Goal: Information Seeking & Learning: Check status

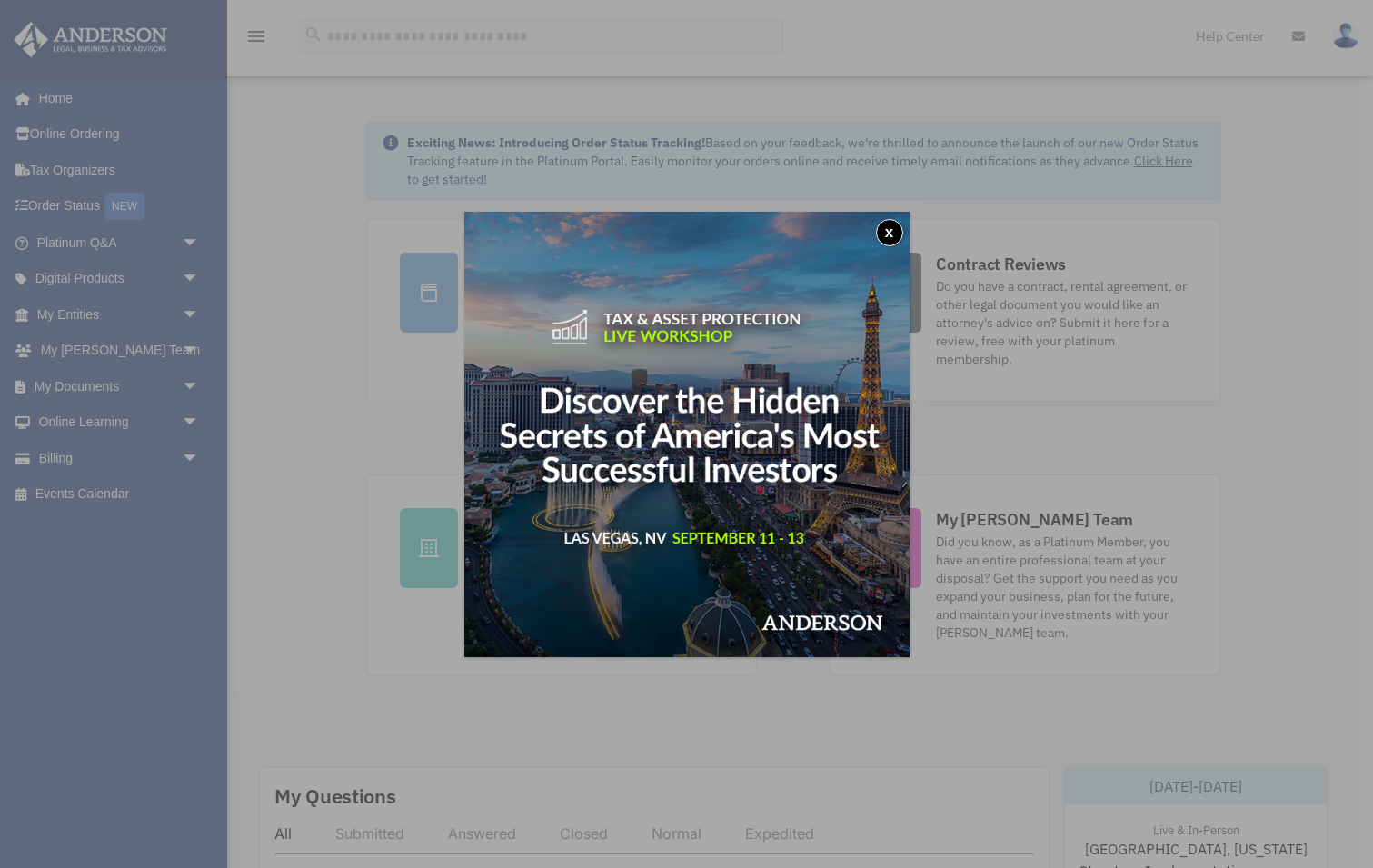
click at [889, 226] on button "x" at bounding box center [890, 232] width 27 height 27
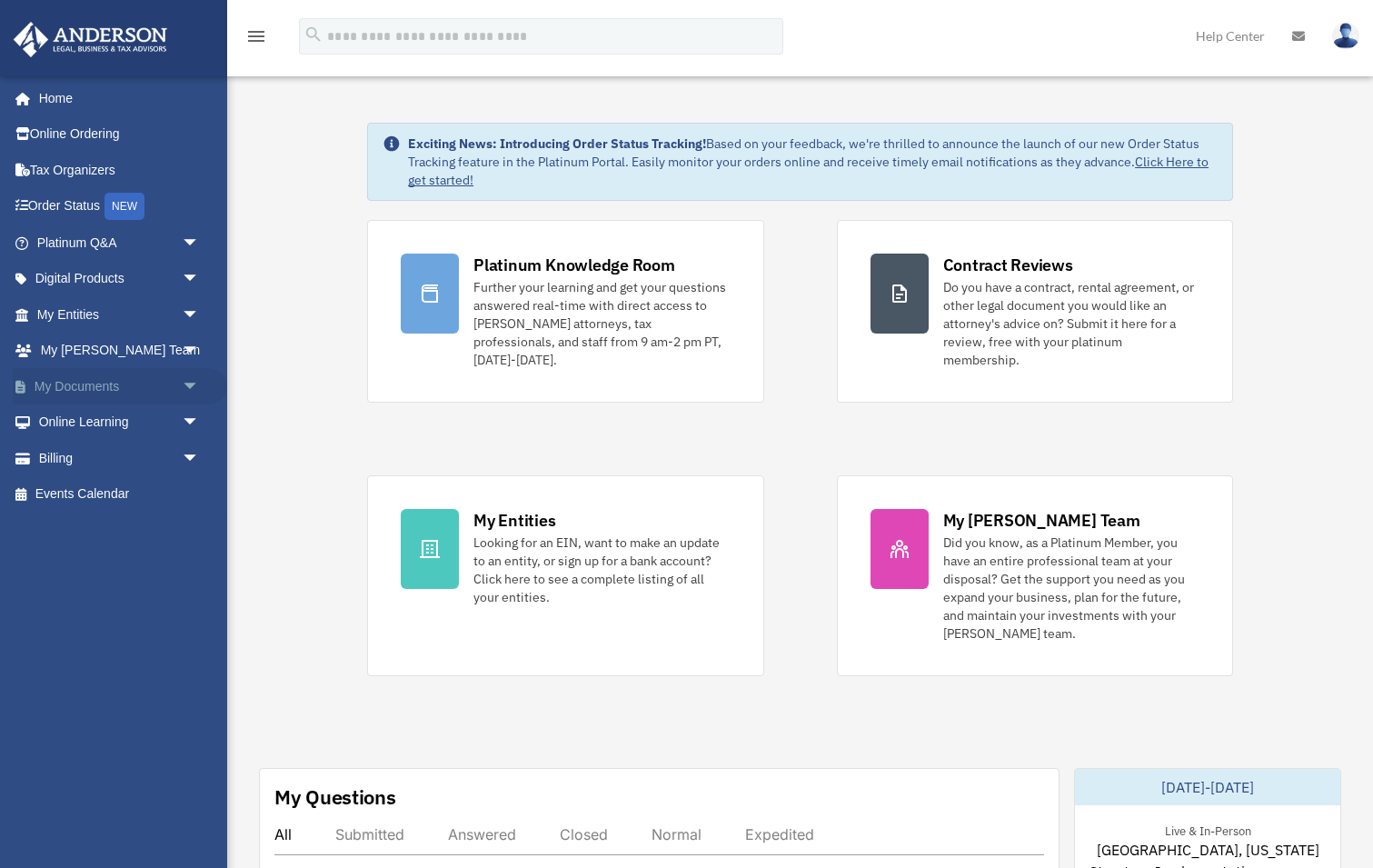
click at [194, 378] on span "arrow_drop_down" at bounding box center [199, 387] width 36 height 37
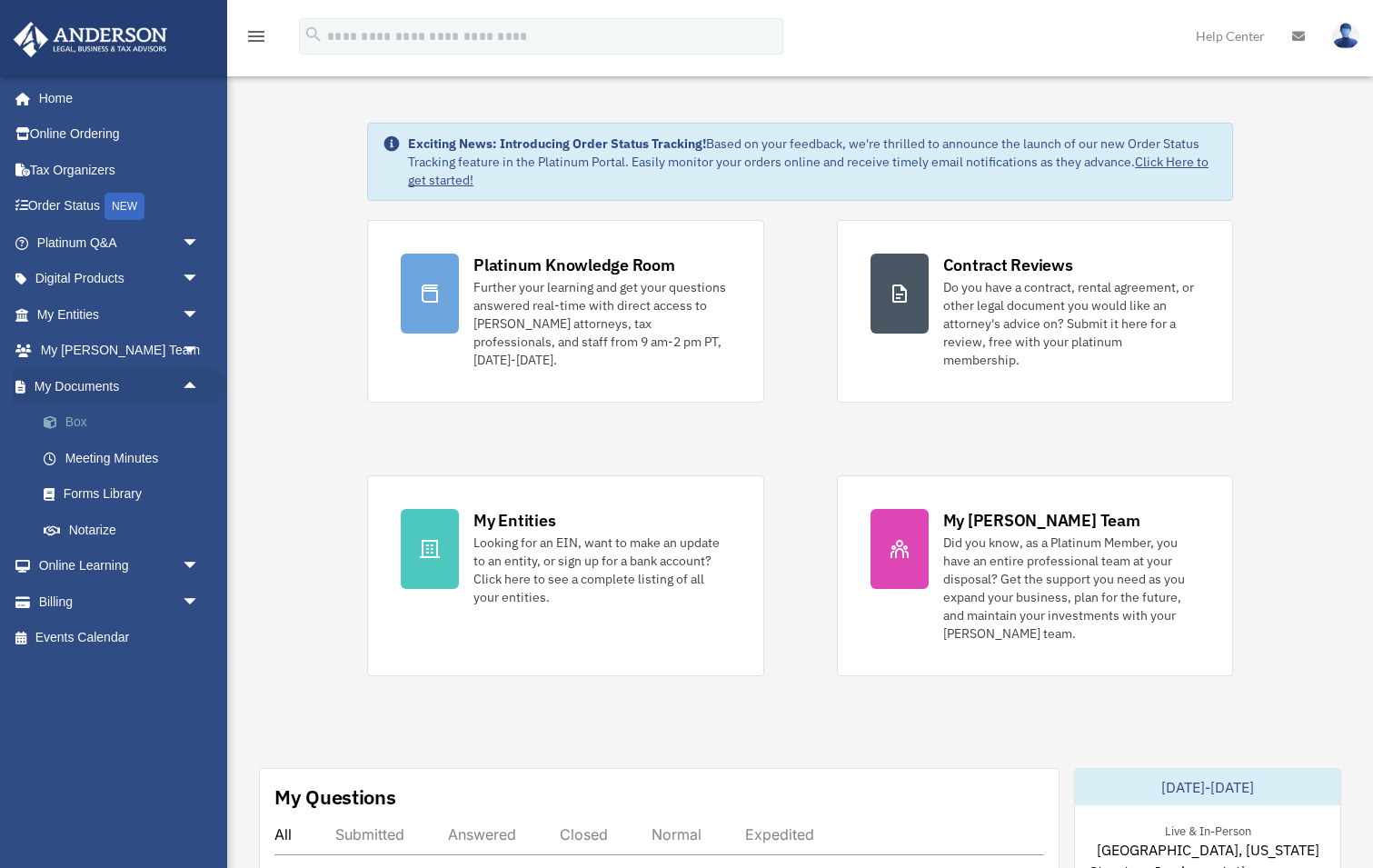
click at [119, 412] on link "Box" at bounding box center [126, 422] width 202 height 36
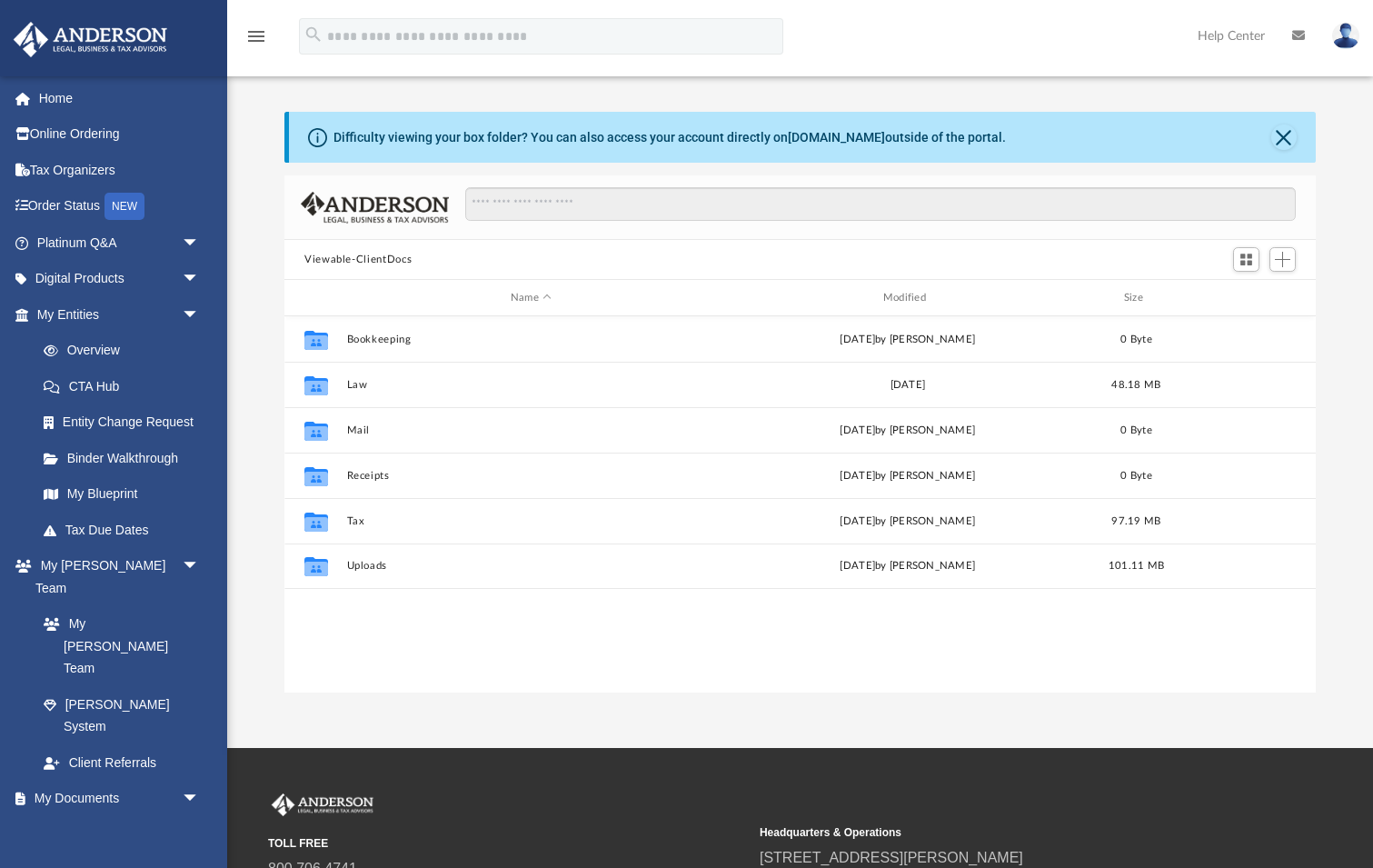
scroll to position [413, 1032]
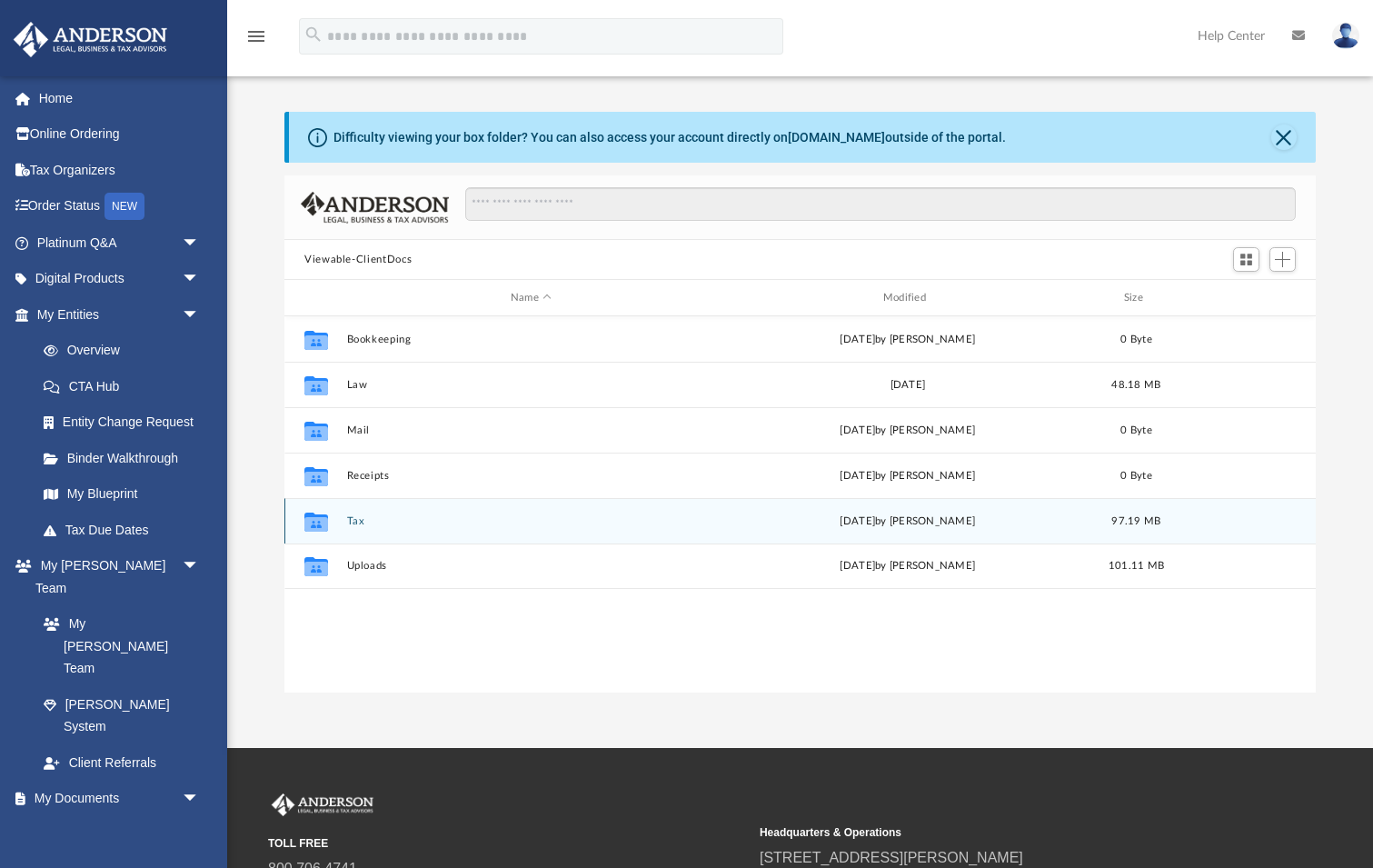
click at [363, 524] on button "Tax" at bounding box center [532, 521] width 370 height 12
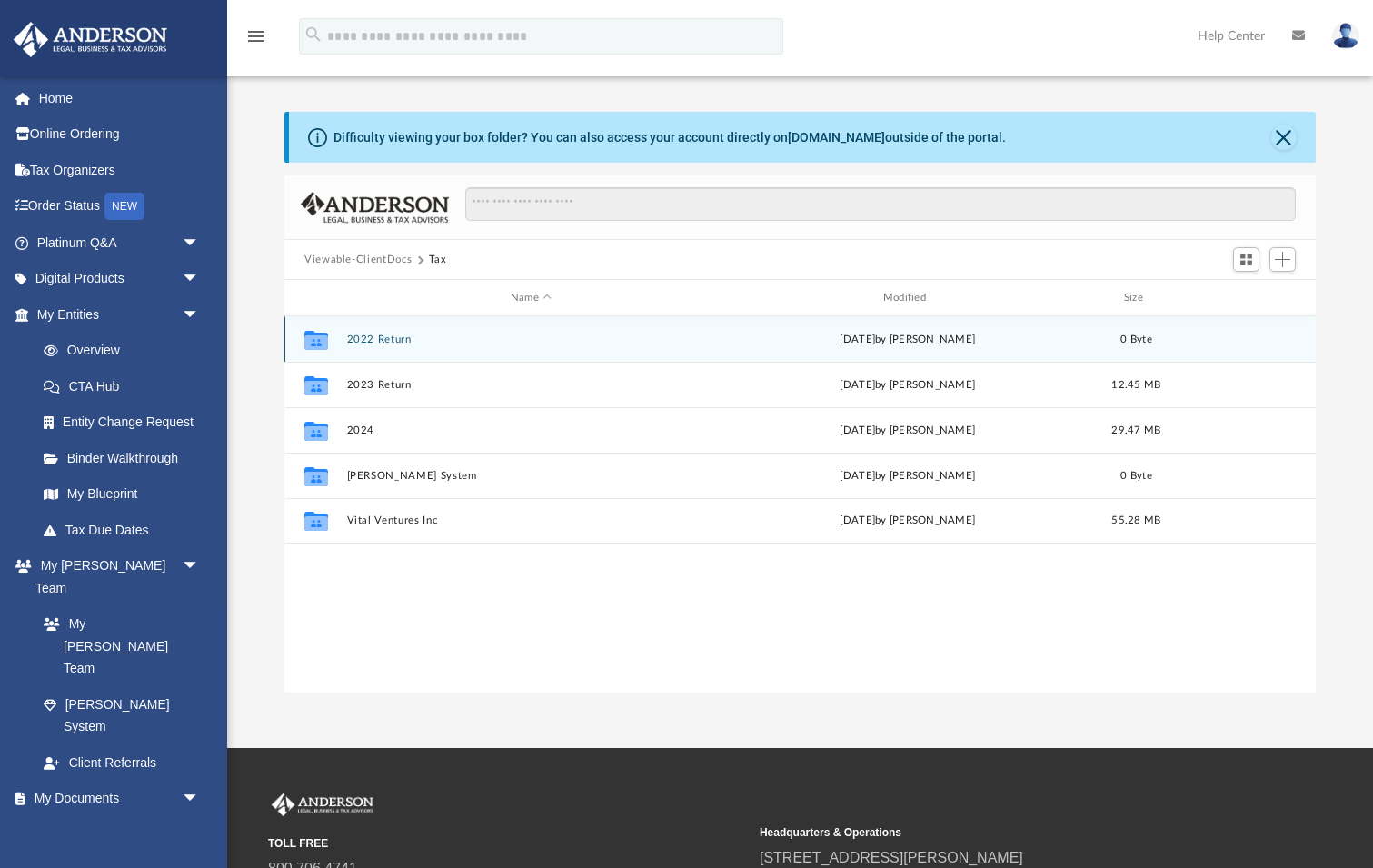
click at [396, 339] on button "2022 Return" at bounding box center [532, 339] width 370 height 12
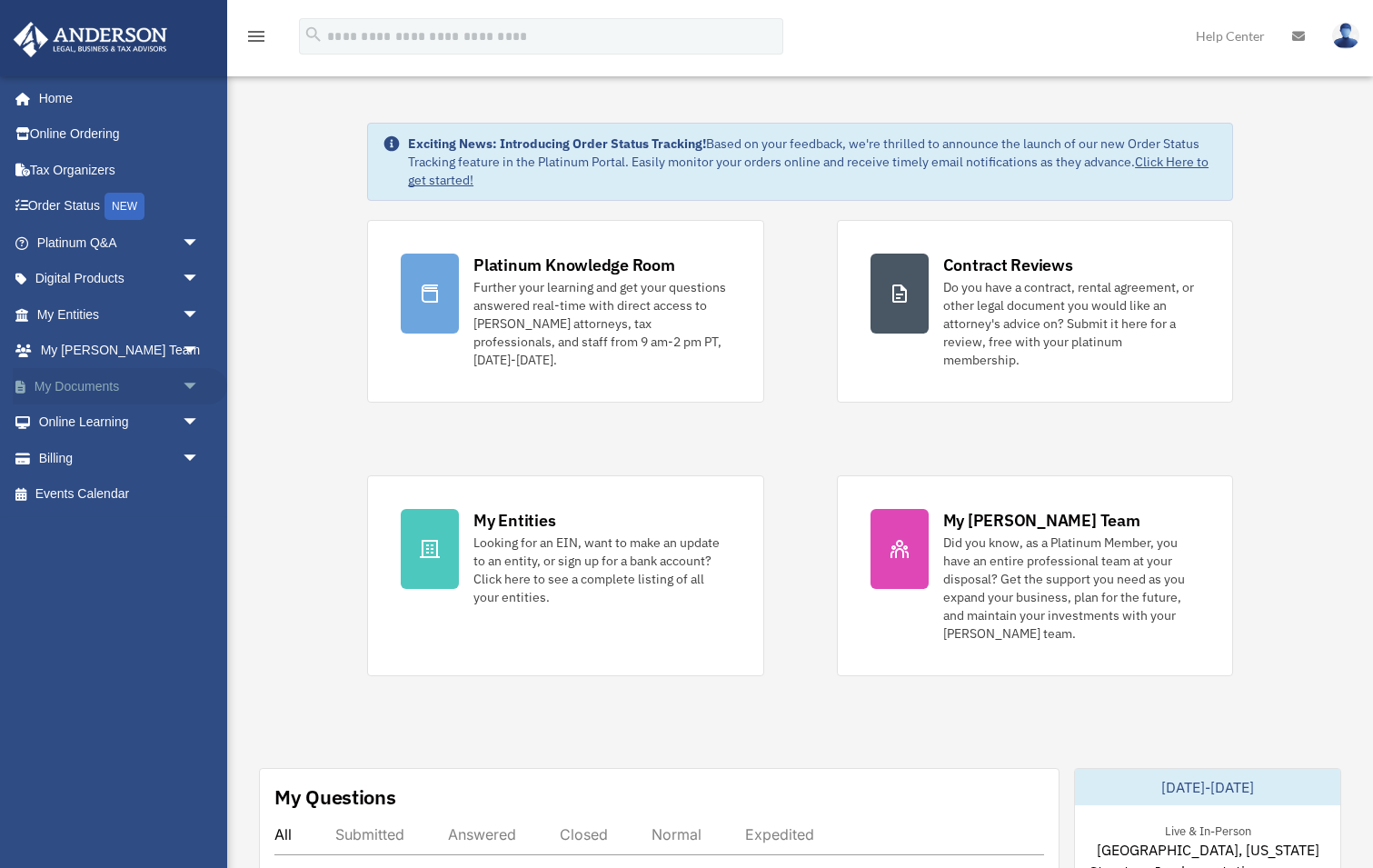
click at [97, 375] on link "My Documents arrow_drop_down" at bounding box center [120, 386] width 215 height 36
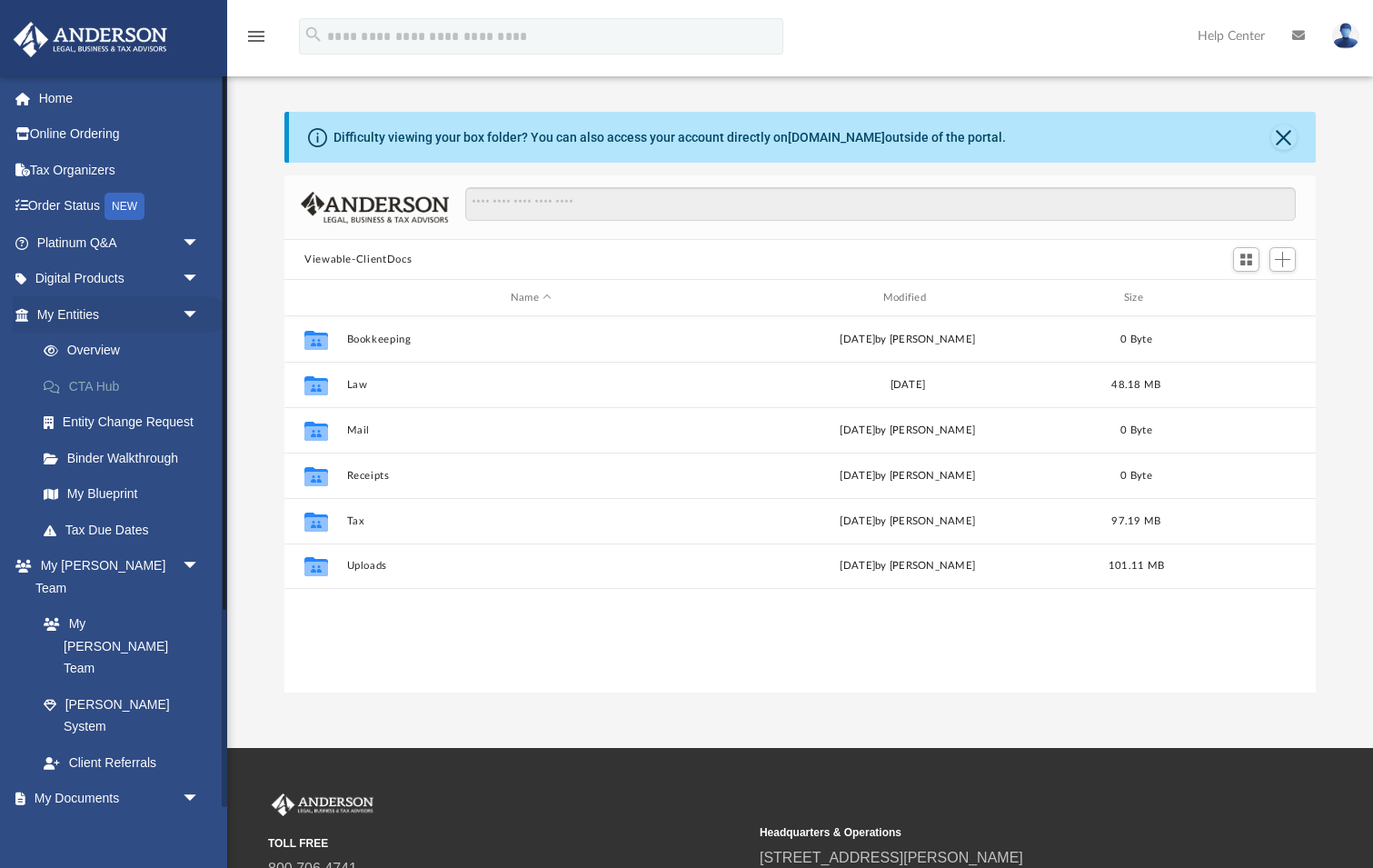
scroll to position [413, 1032]
click at [188, 309] on span "arrow_drop_down" at bounding box center [199, 315] width 36 height 37
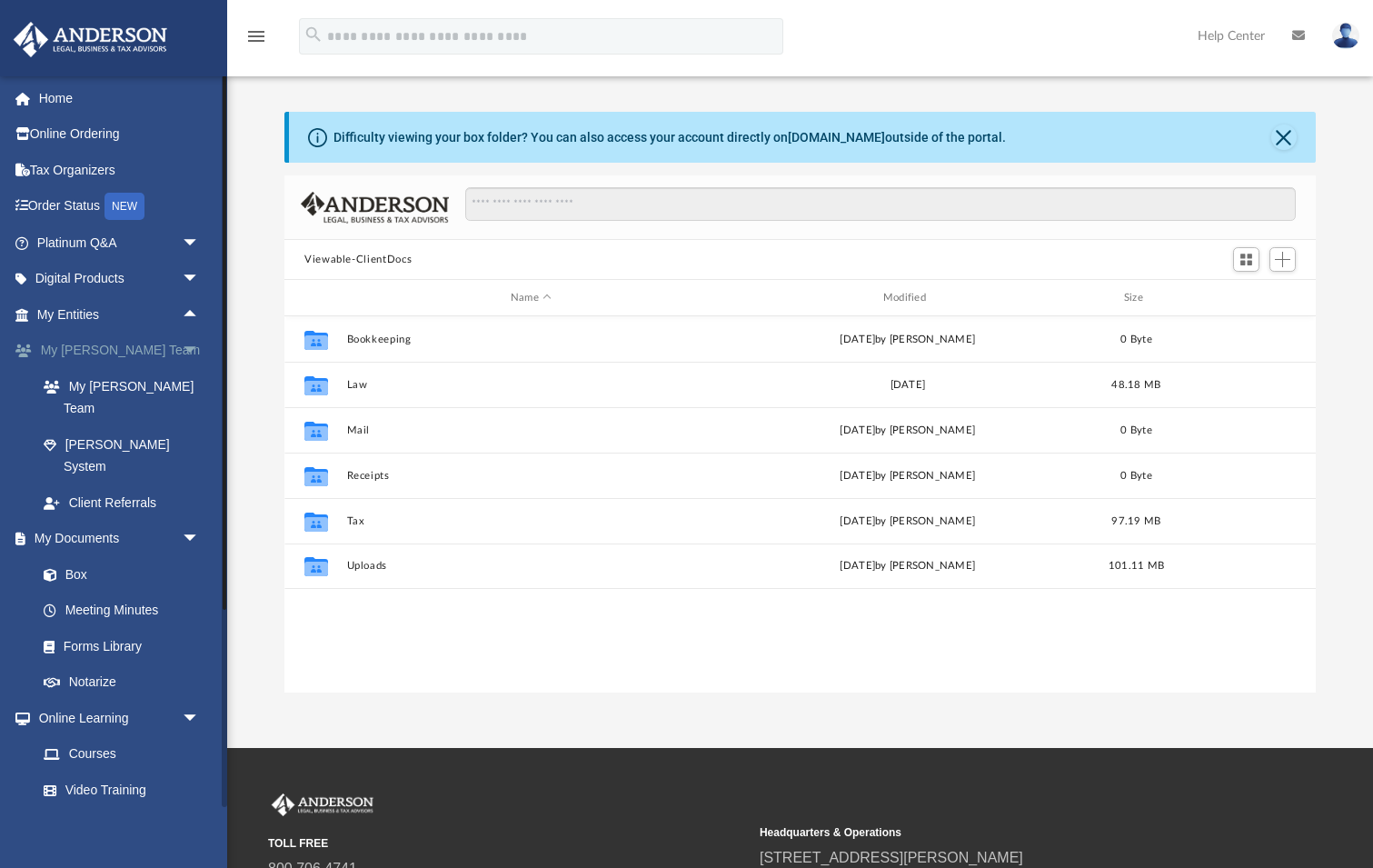
click at [194, 342] on span "arrow_drop_down" at bounding box center [199, 351] width 36 height 37
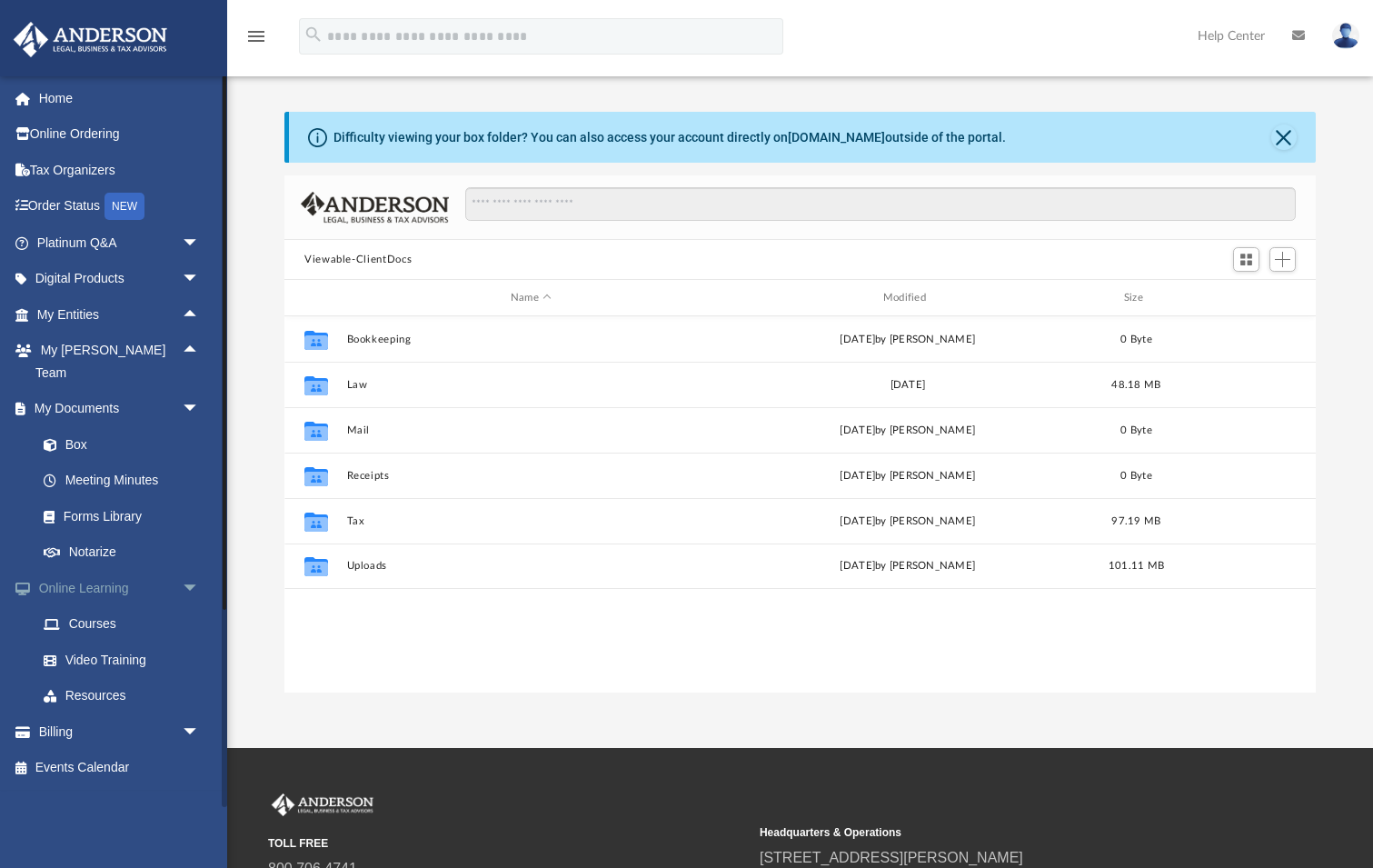
click at [191, 570] on span "arrow_drop_down" at bounding box center [199, 588] width 36 height 37
click at [87, 426] on link "Box" at bounding box center [126, 443] width 202 height 36
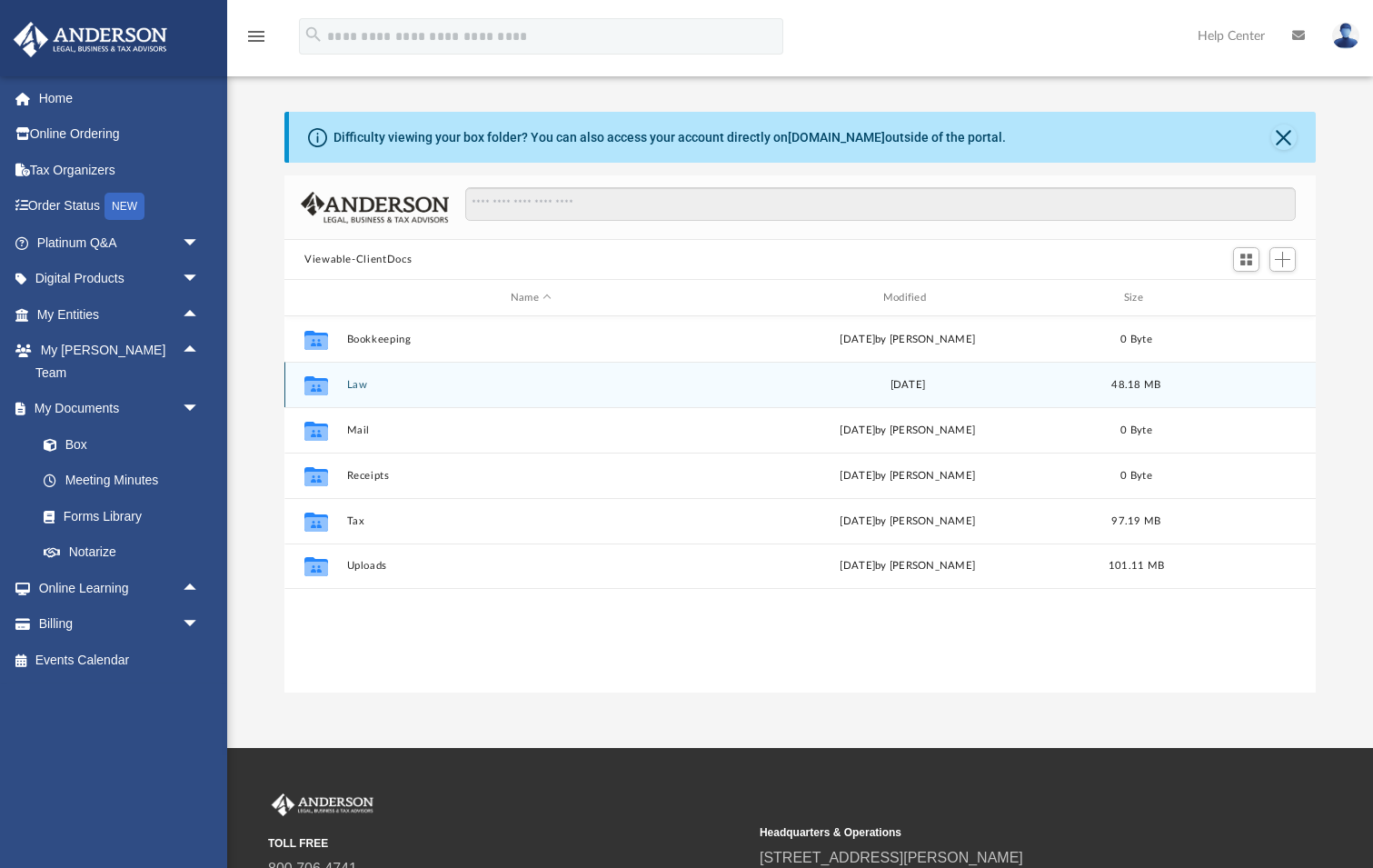
click at [390, 379] on button "Law" at bounding box center [532, 385] width 370 height 12
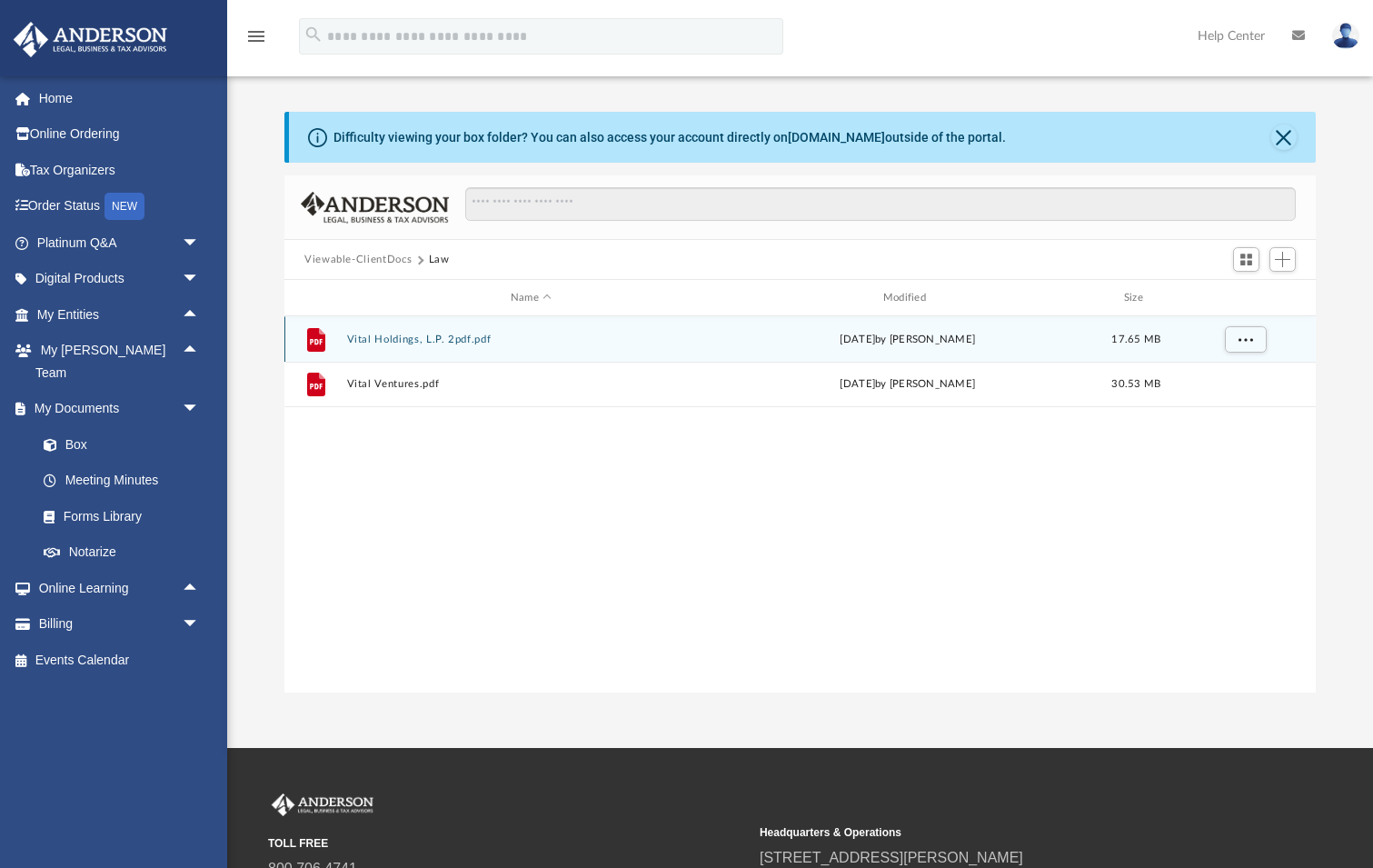
click at [394, 336] on button "Vital Holdings, L.P. 2pdf.pdf" at bounding box center [532, 339] width 370 height 12
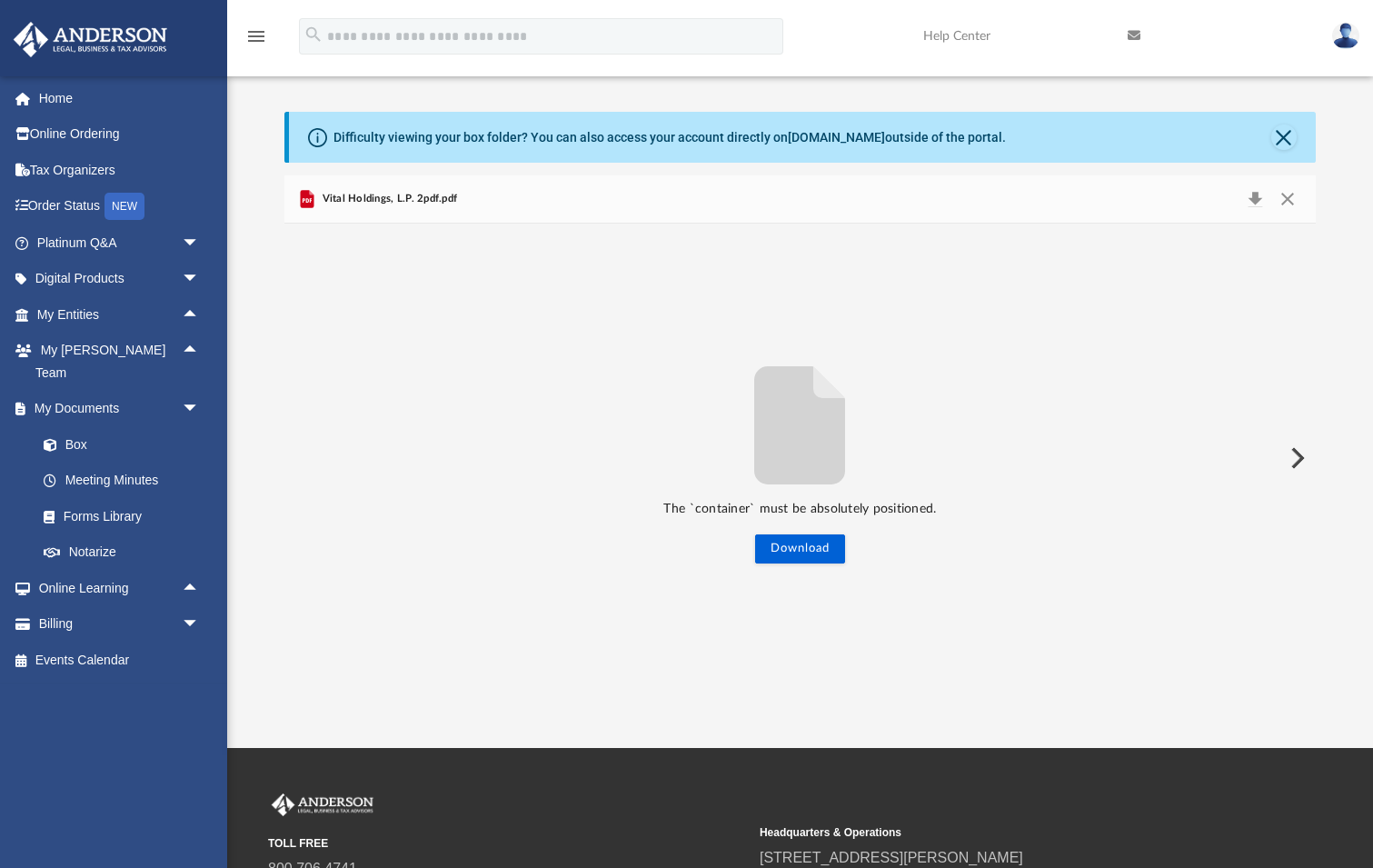
click at [505, 196] on div "Vital Holdings, L.P. 2pdf.pdf" at bounding box center [800, 199] width 1032 height 49
click at [423, 201] on span "Vital Holdings, L.P. 2pdf.pdf" at bounding box center [387, 198] width 139 height 17
click at [371, 199] on span "Vital Holdings, L.P. 2pdf.pdf" at bounding box center [387, 198] width 139 height 17
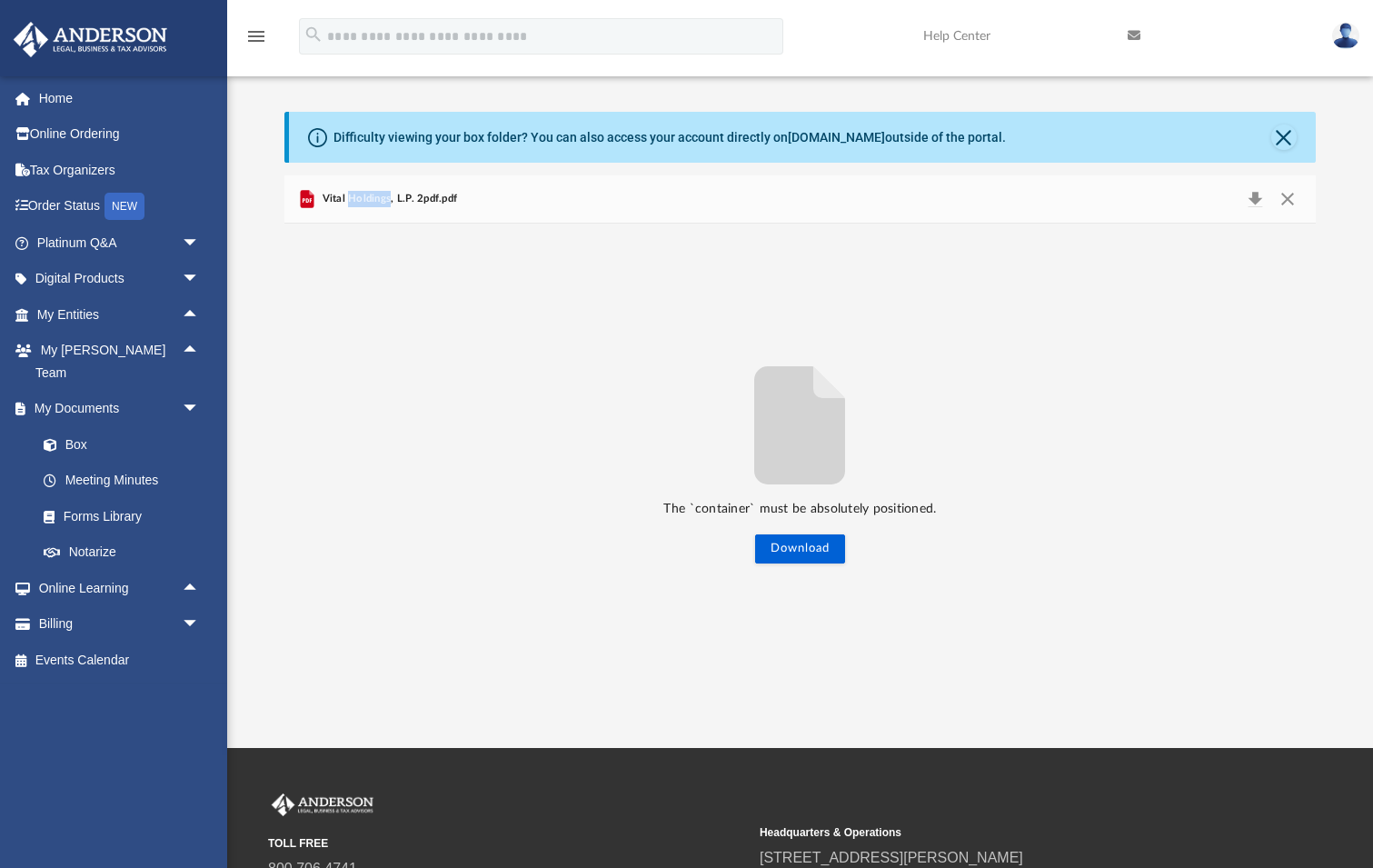
click at [371, 199] on span "Vital Holdings, L.P. 2pdf.pdf" at bounding box center [387, 198] width 139 height 17
click at [310, 200] on icon "Preview" at bounding box center [306, 200] width 9 height 5
click at [431, 197] on span "Vital Holdings, L.P. 2pdf.pdf" at bounding box center [387, 198] width 139 height 17
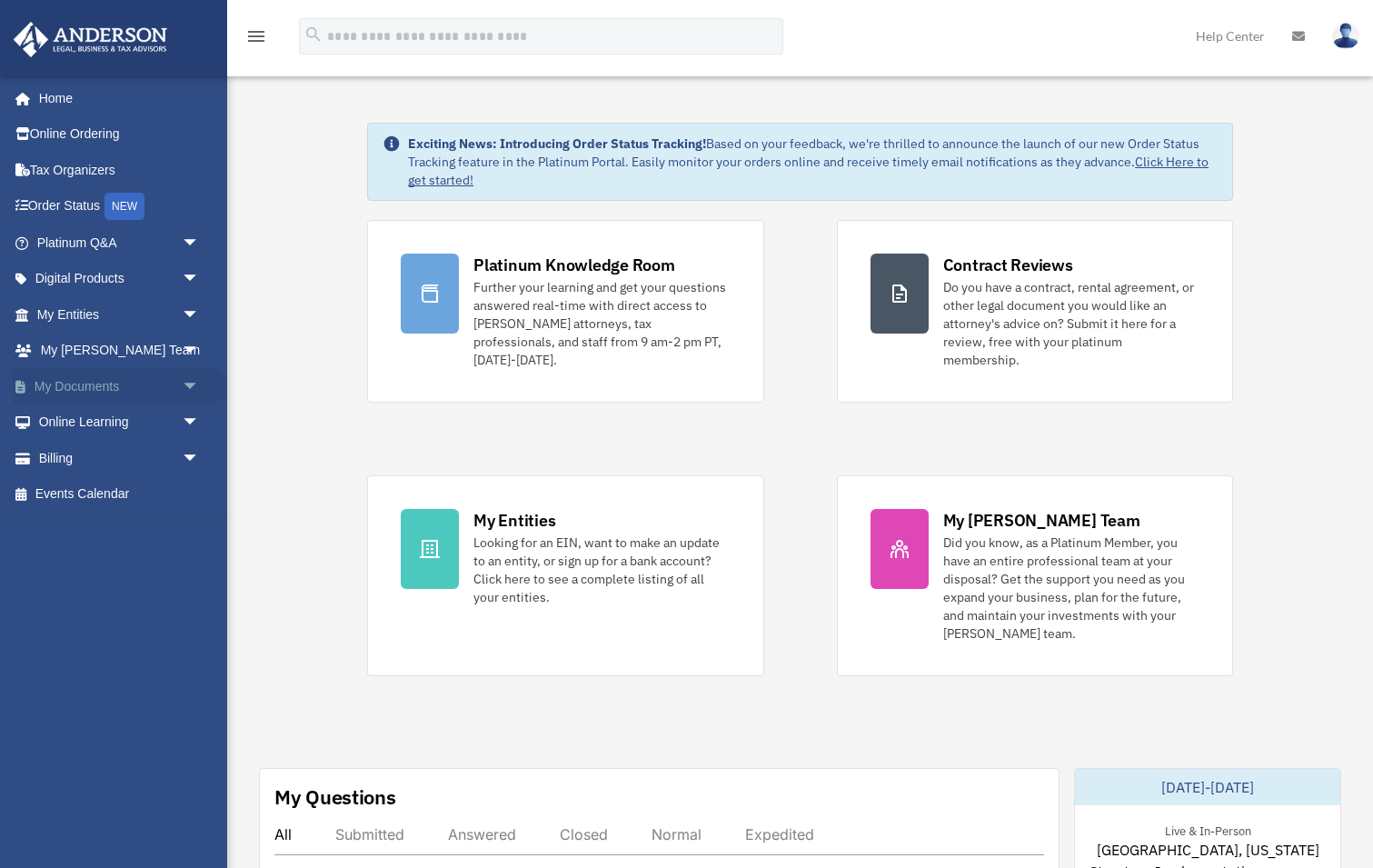
click at [190, 377] on span "arrow_drop_down" at bounding box center [199, 387] width 36 height 37
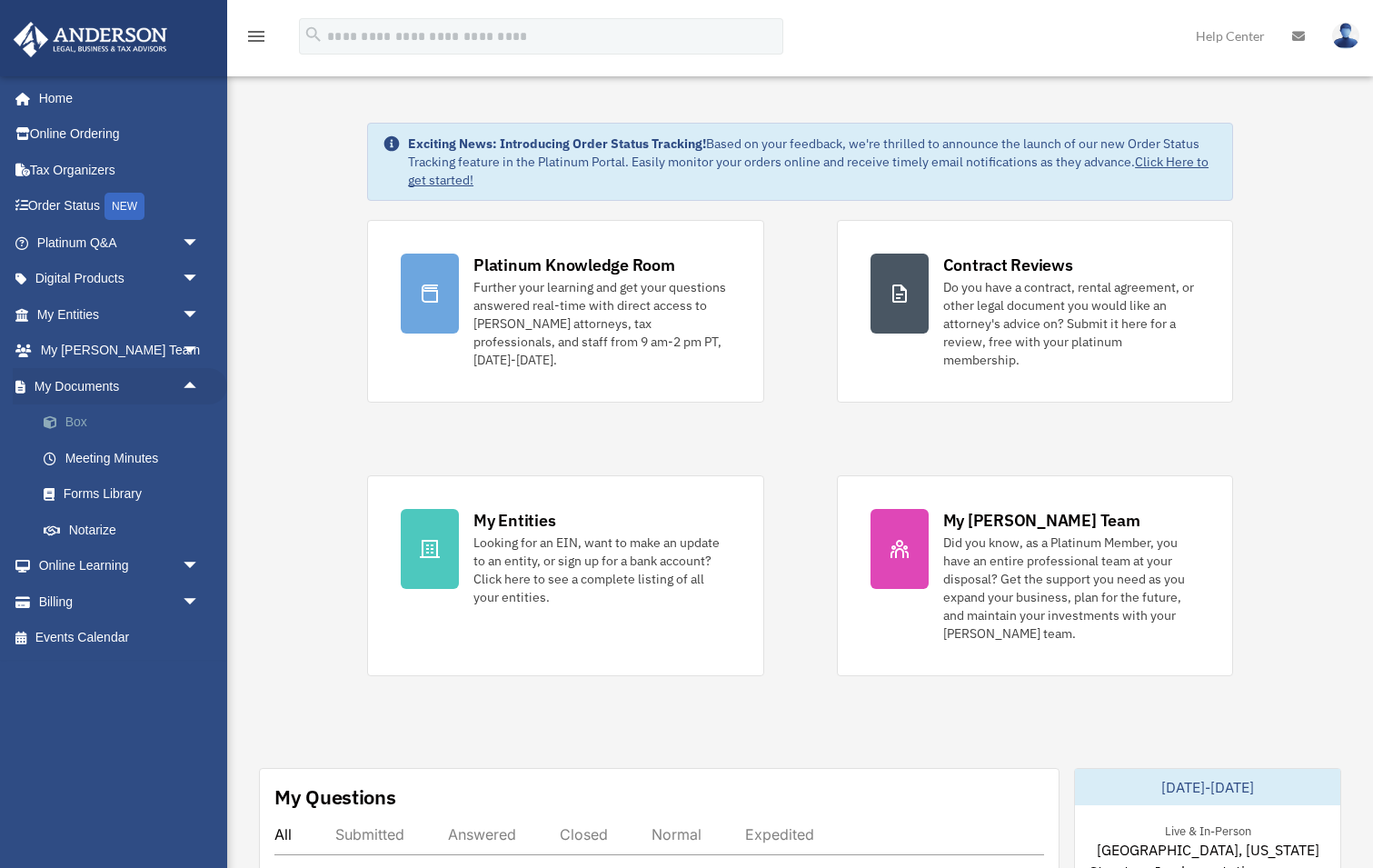
click at [144, 422] on link "Box" at bounding box center [126, 422] width 202 height 36
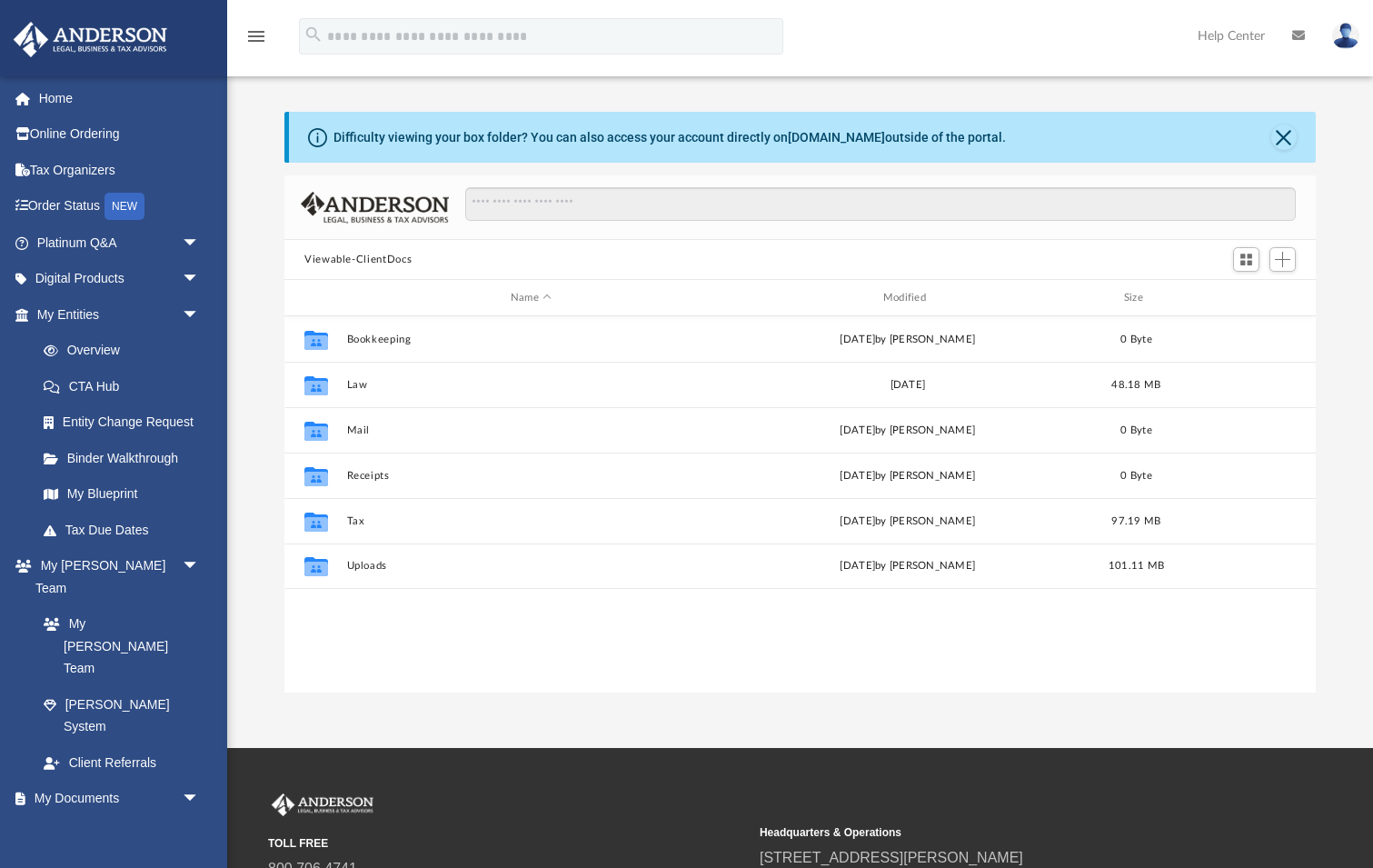
scroll to position [413, 1032]
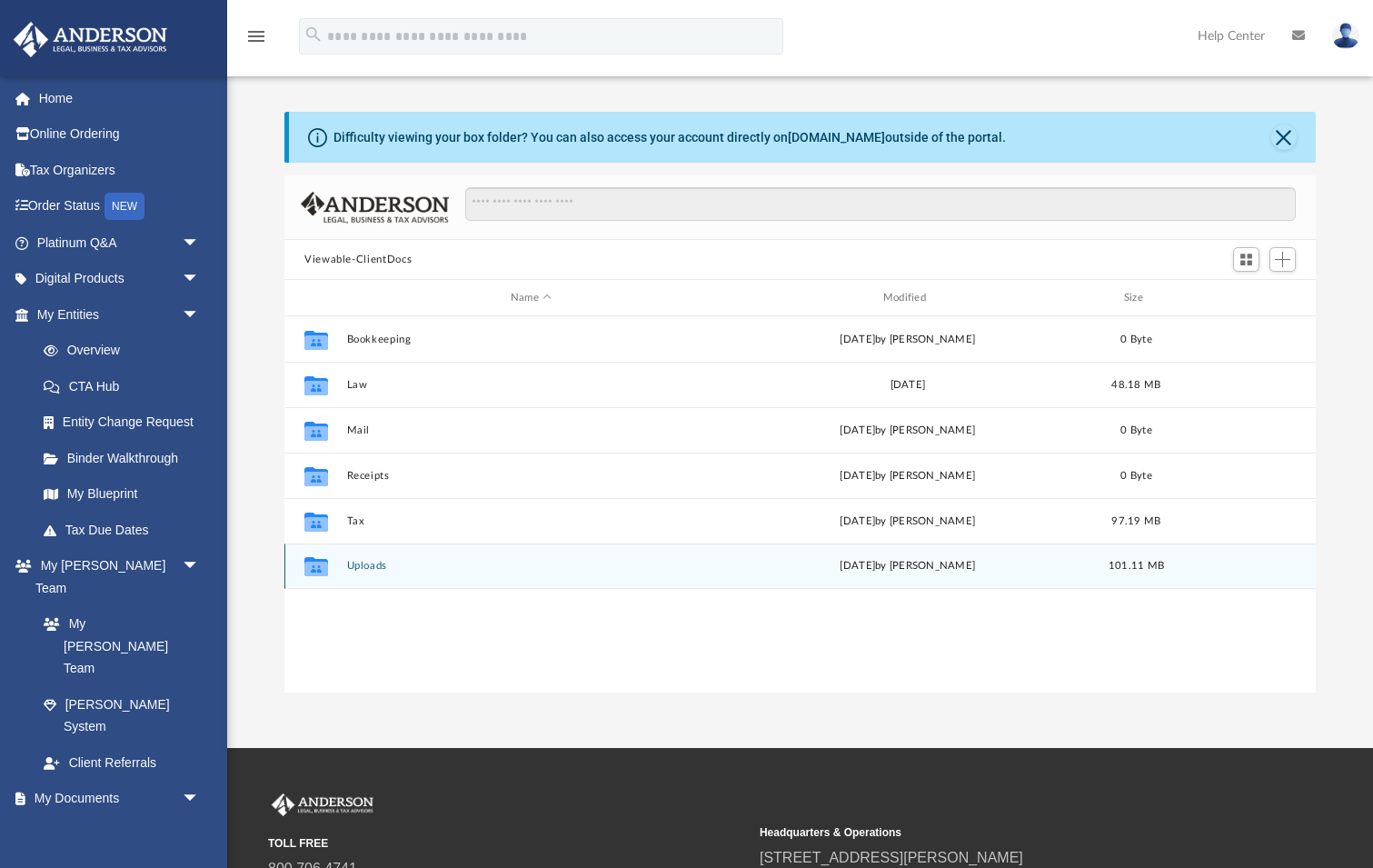
click at [361, 568] on button "Uploads" at bounding box center [532, 566] width 370 height 12
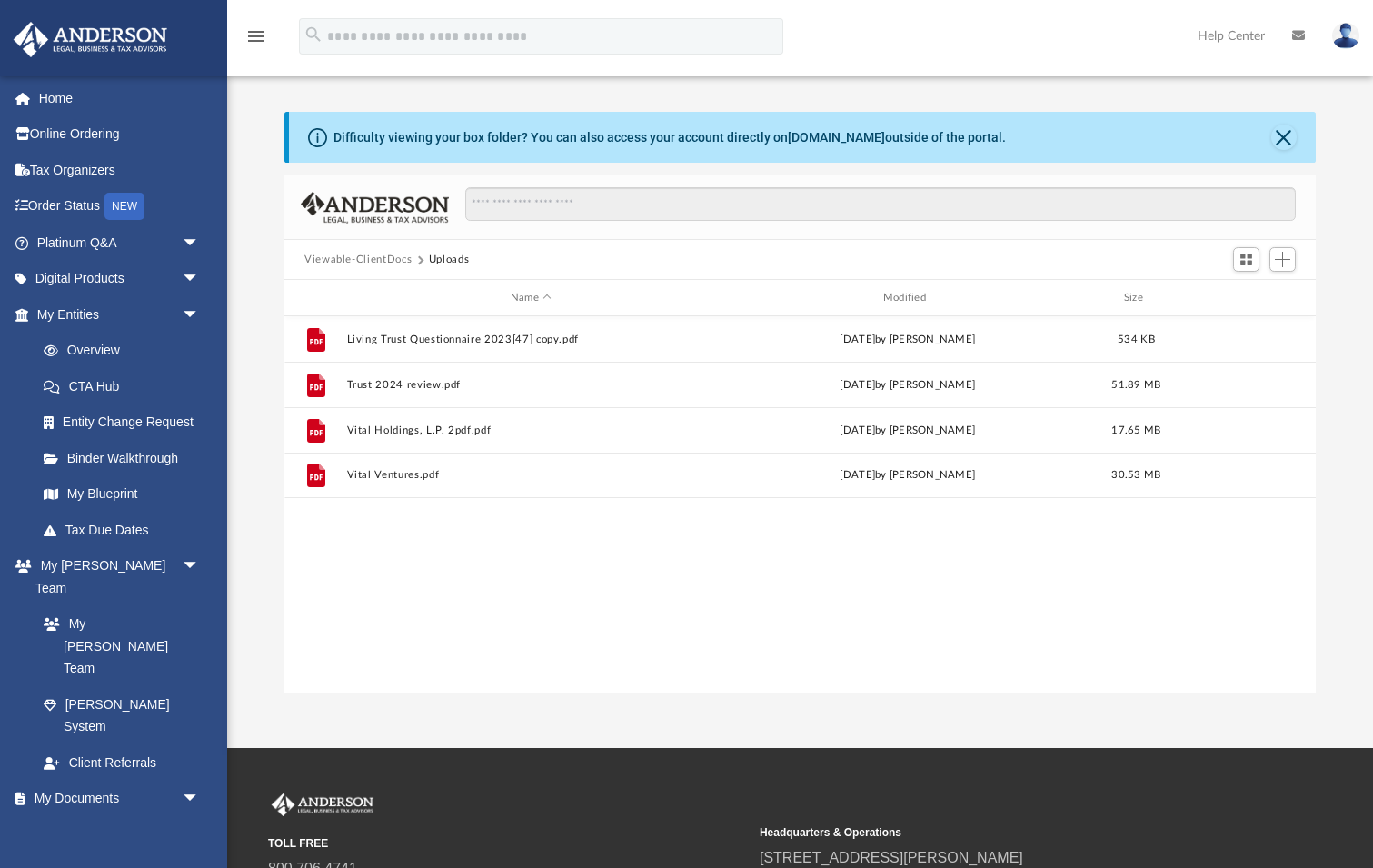
click at [395, 258] on button "Viewable-ClientDocs" at bounding box center [358, 260] width 107 height 17
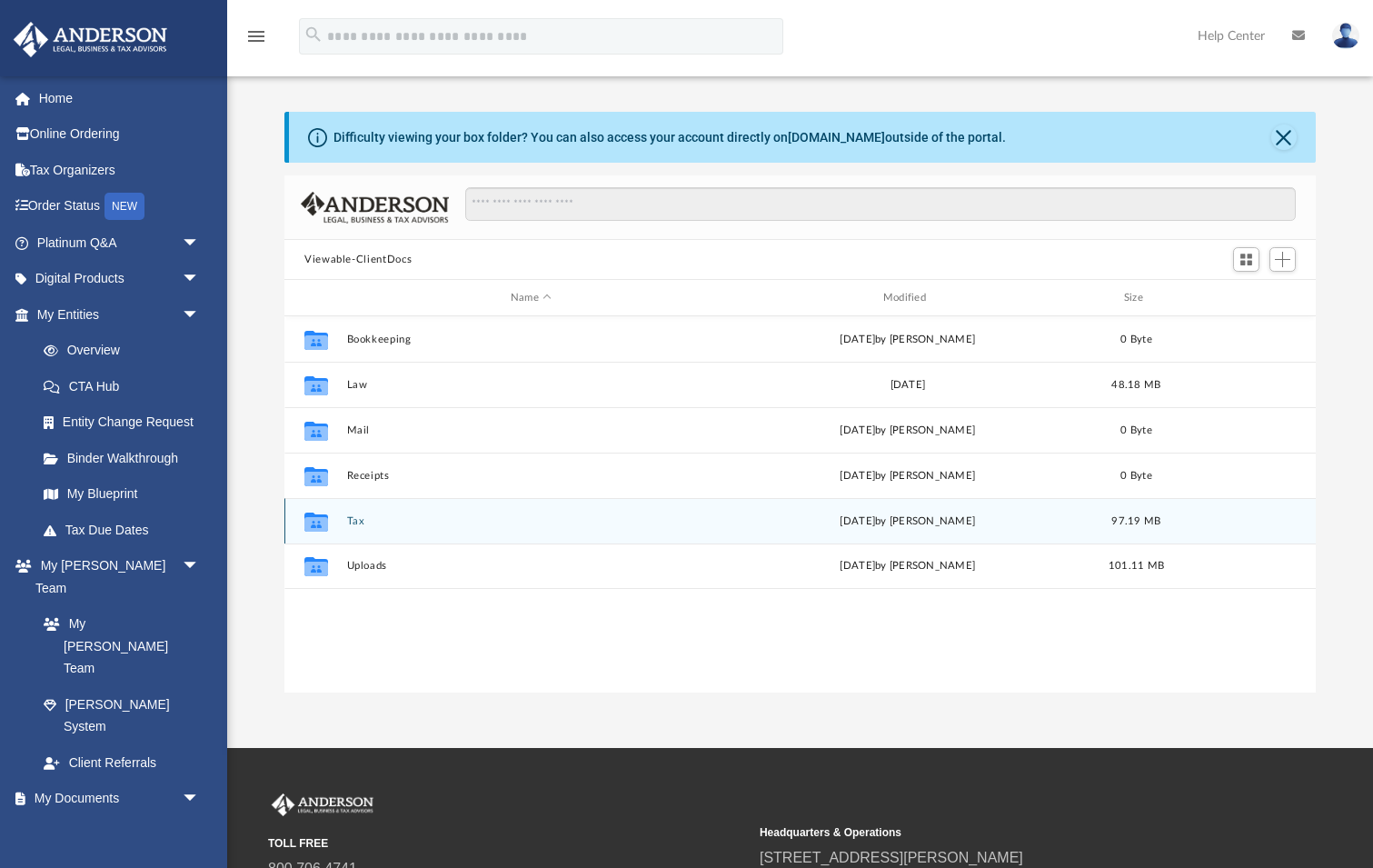
click at [364, 520] on button "Tax" at bounding box center [532, 521] width 370 height 12
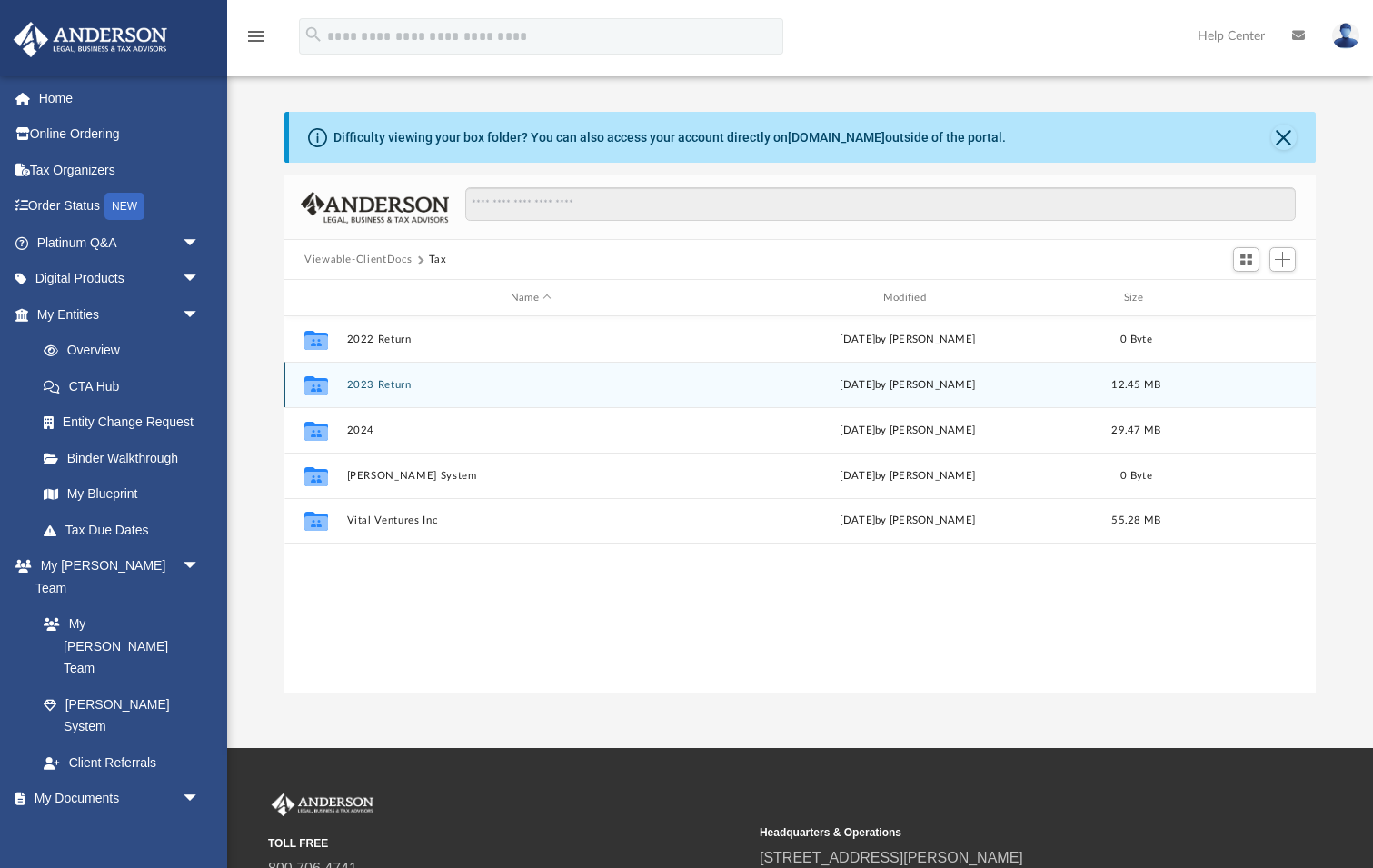
click at [406, 386] on button "2023 Return" at bounding box center [532, 385] width 370 height 12
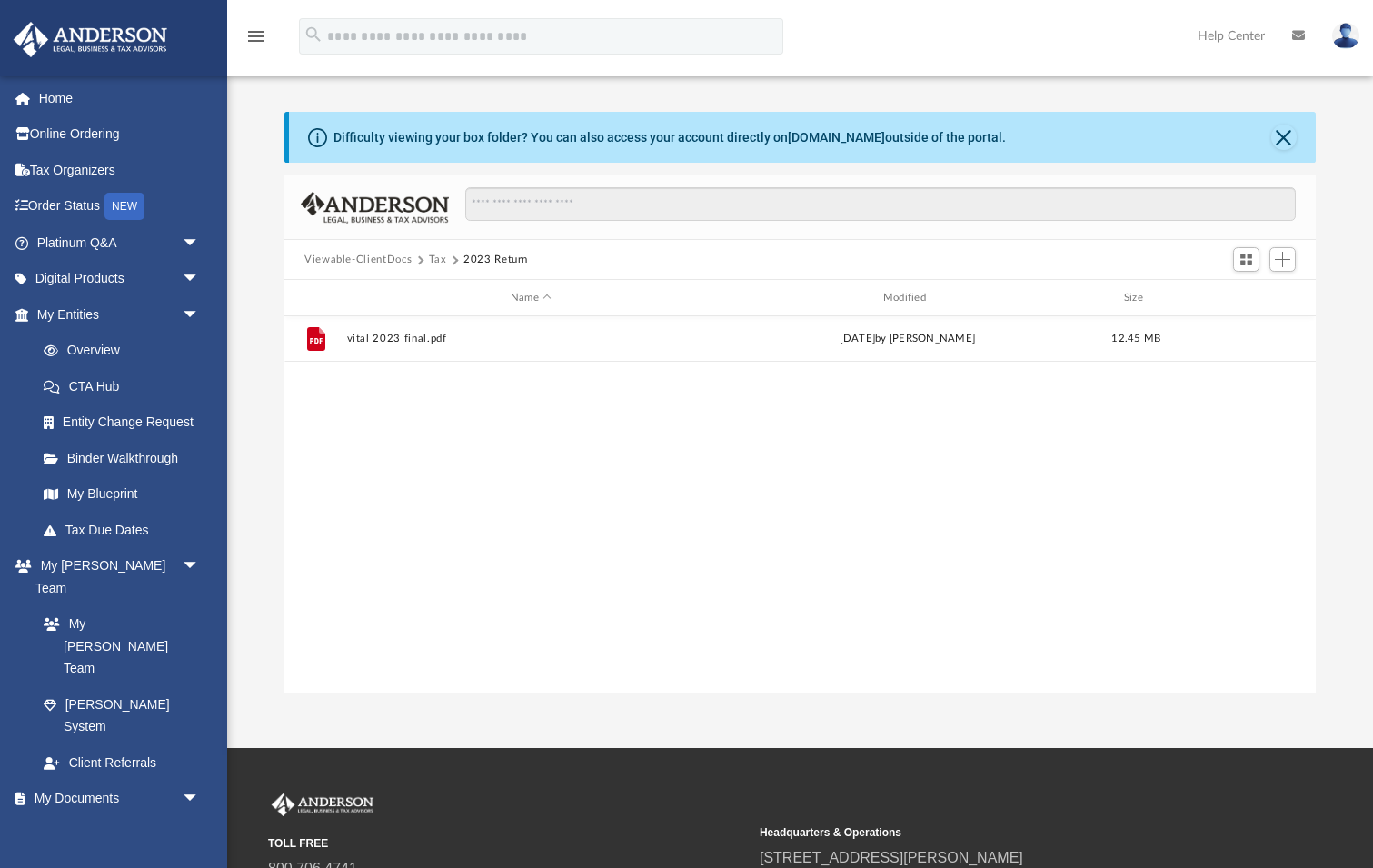
click at [447, 258] on button "Tax" at bounding box center [438, 260] width 18 height 17
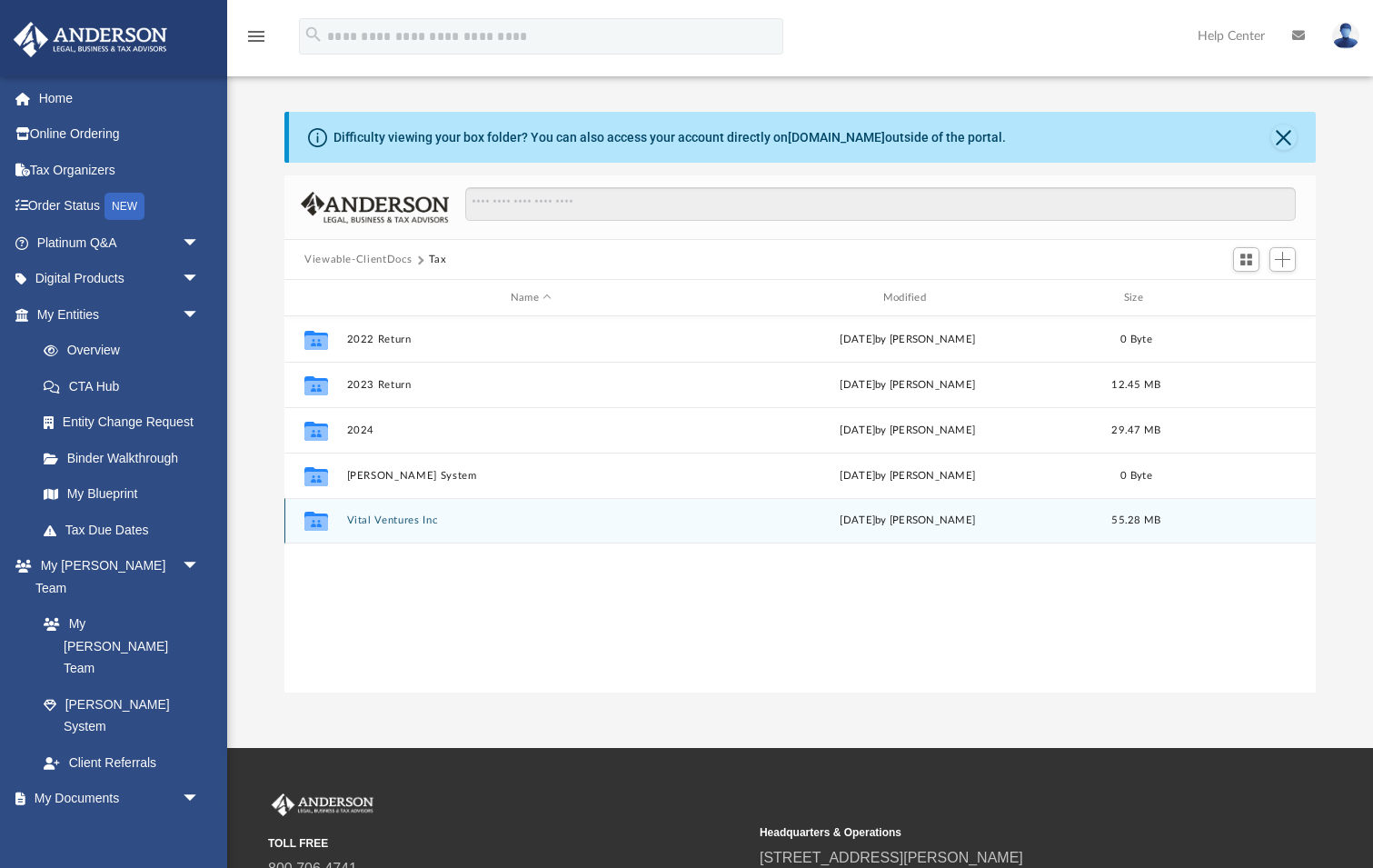
click at [410, 523] on button "Vital Ventures Inc" at bounding box center [532, 520] width 370 height 12
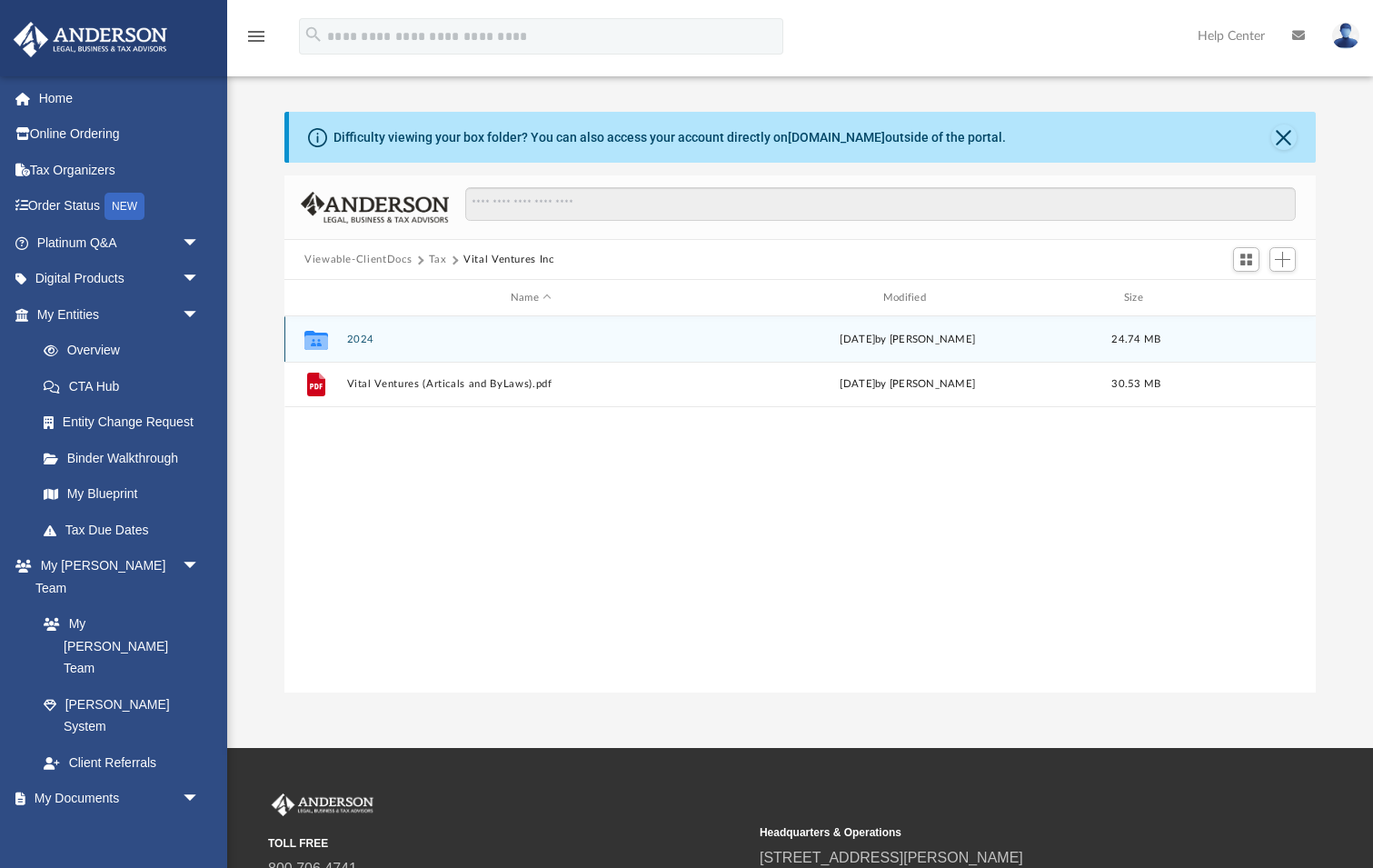
click at [360, 334] on button "2024" at bounding box center [532, 339] width 370 height 12
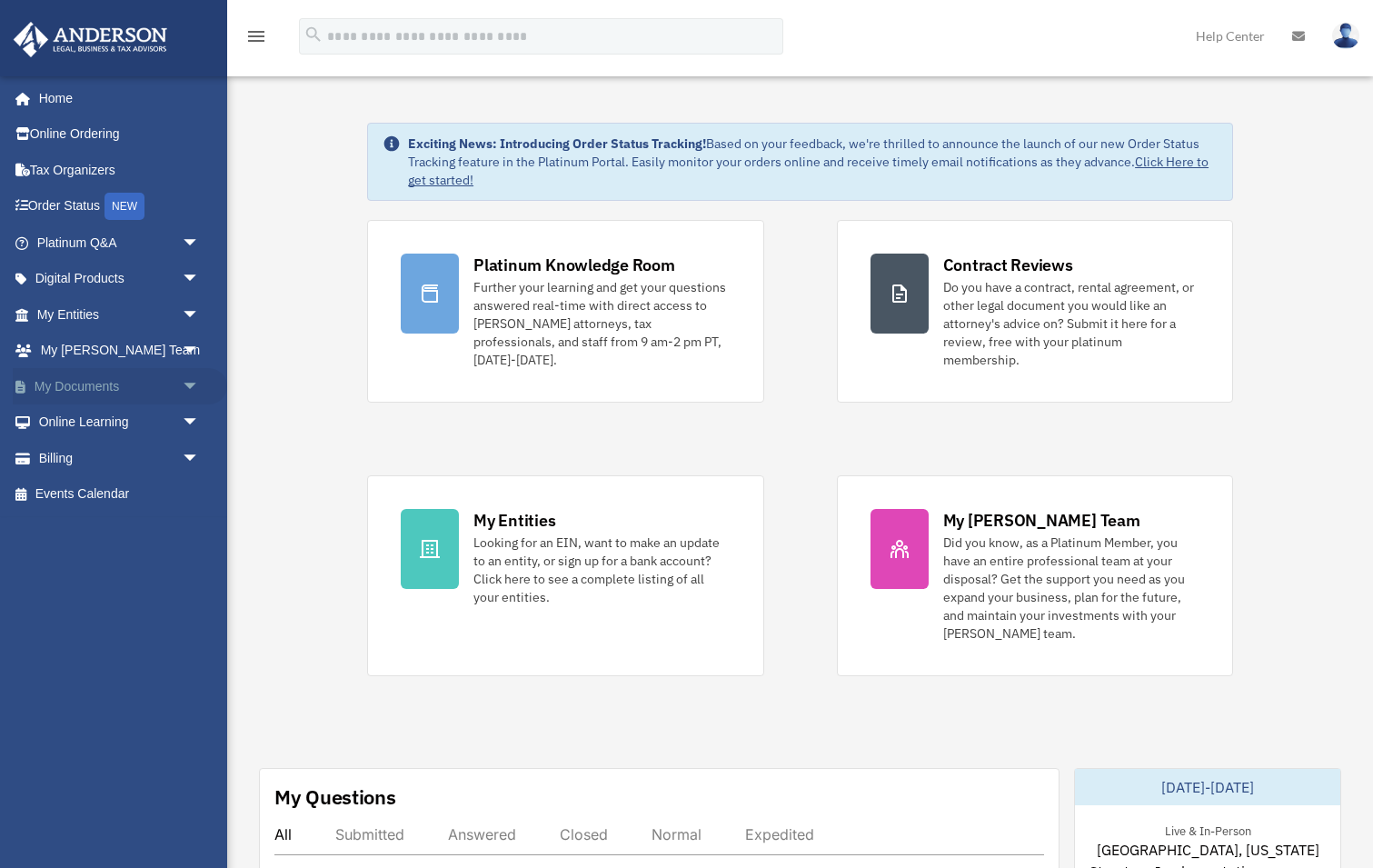
click at [187, 377] on span "arrow_drop_down" at bounding box center [199, 387] width 36 height 37
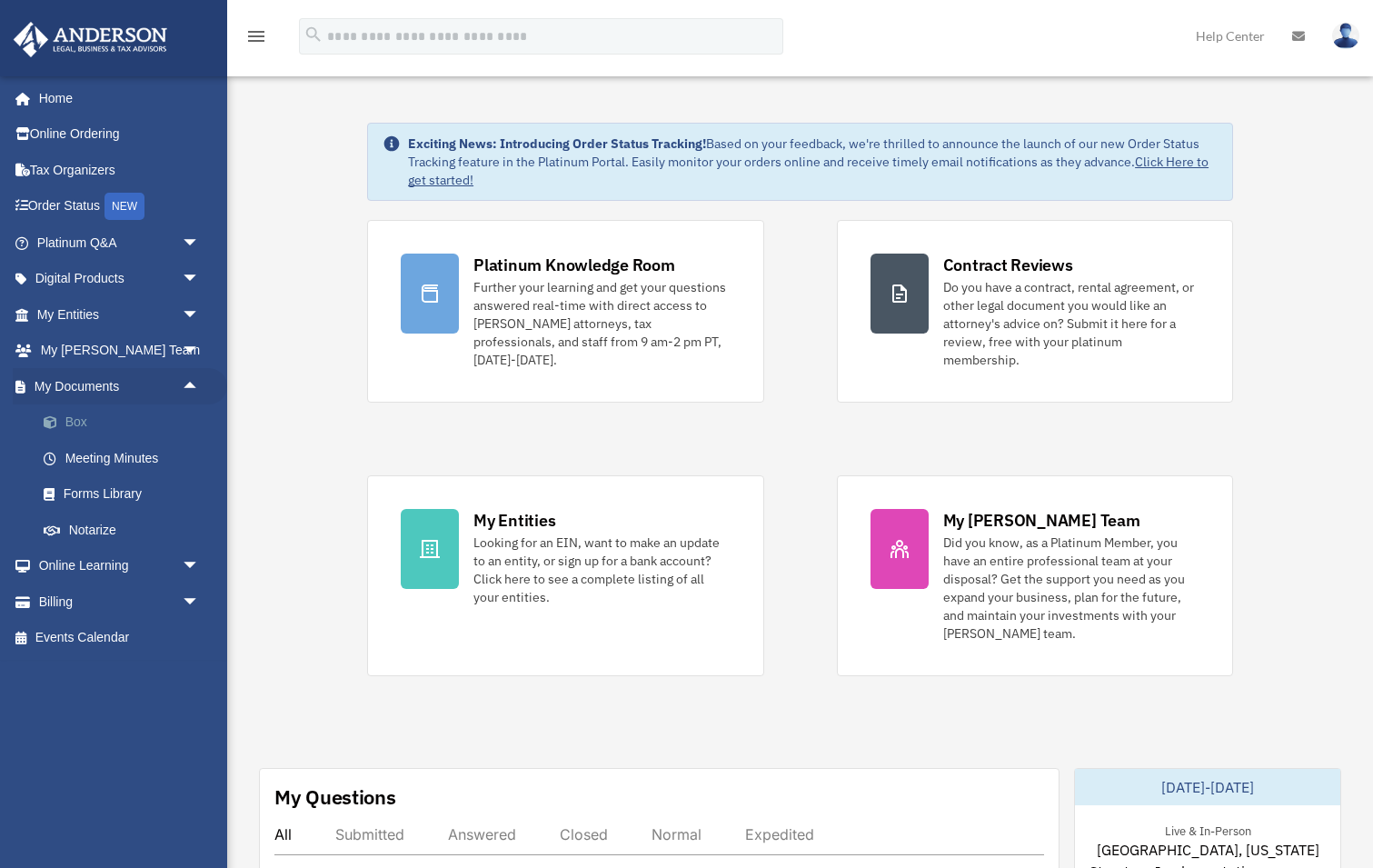
click at [123, 418] on link "Box" at bounding box center [126, 422] width 202 height 36
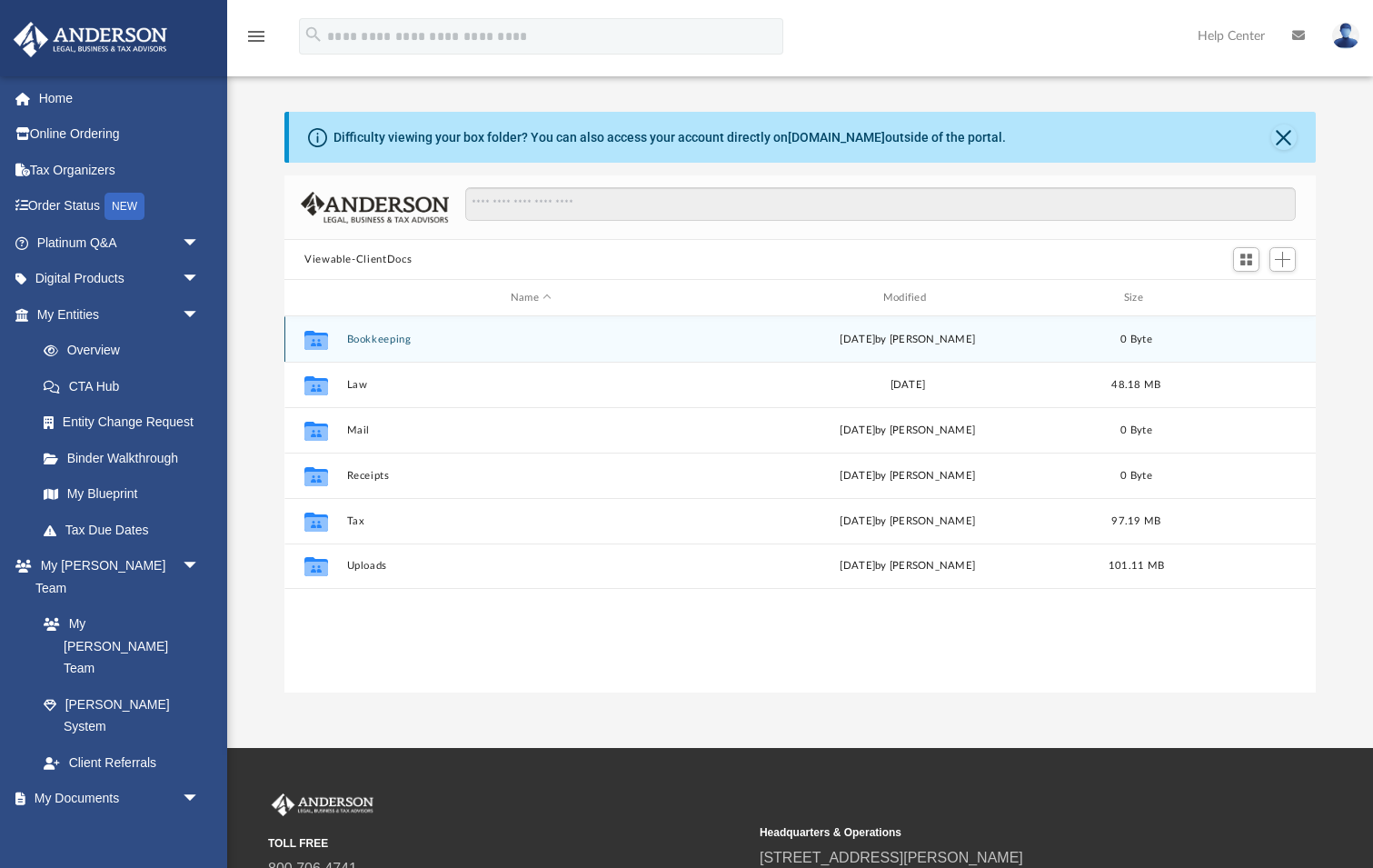
scroll to position [413, 1032]
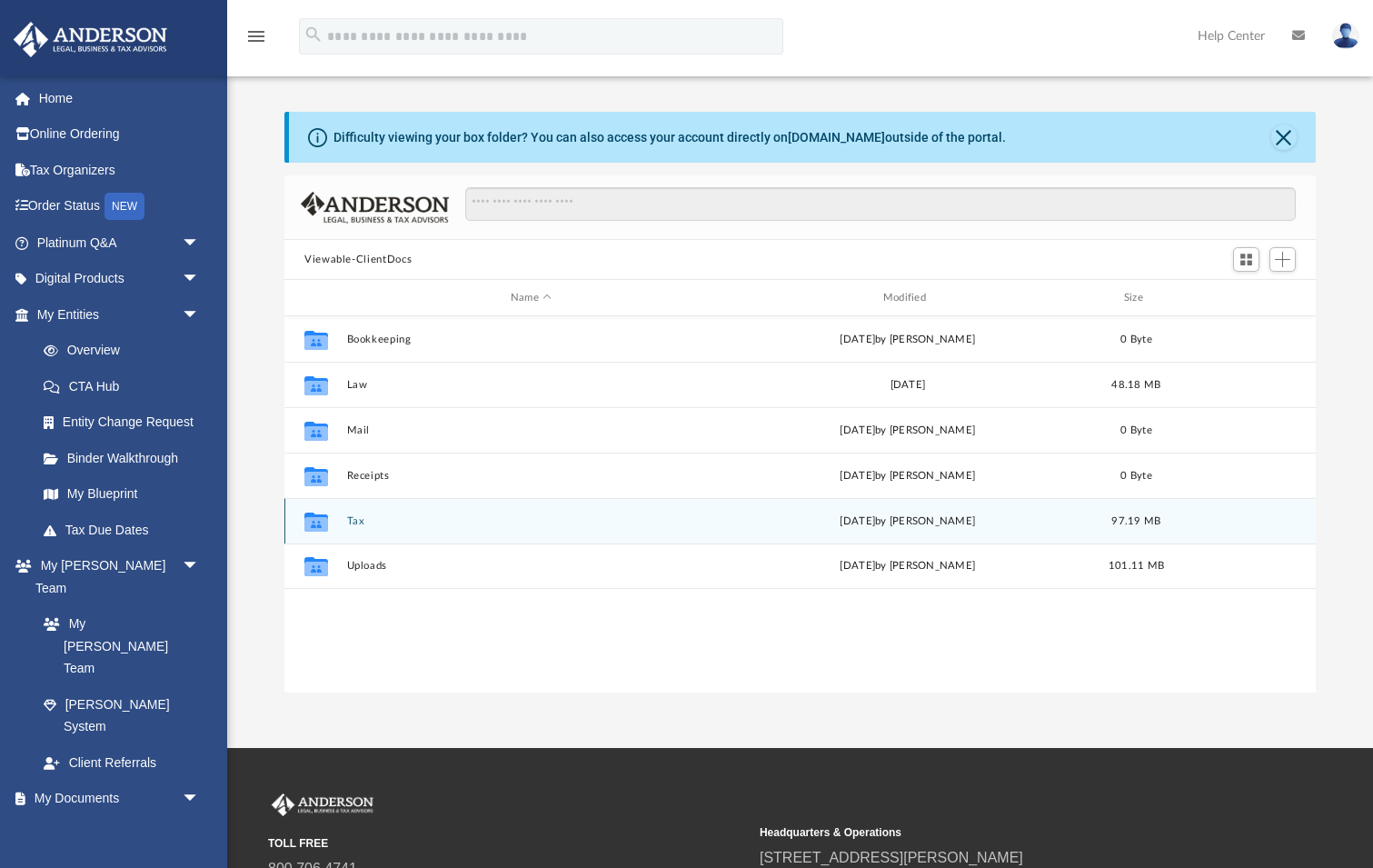
click at [358, 515] on button "Tax" at bounding box center [532, 521] width 370 height 12
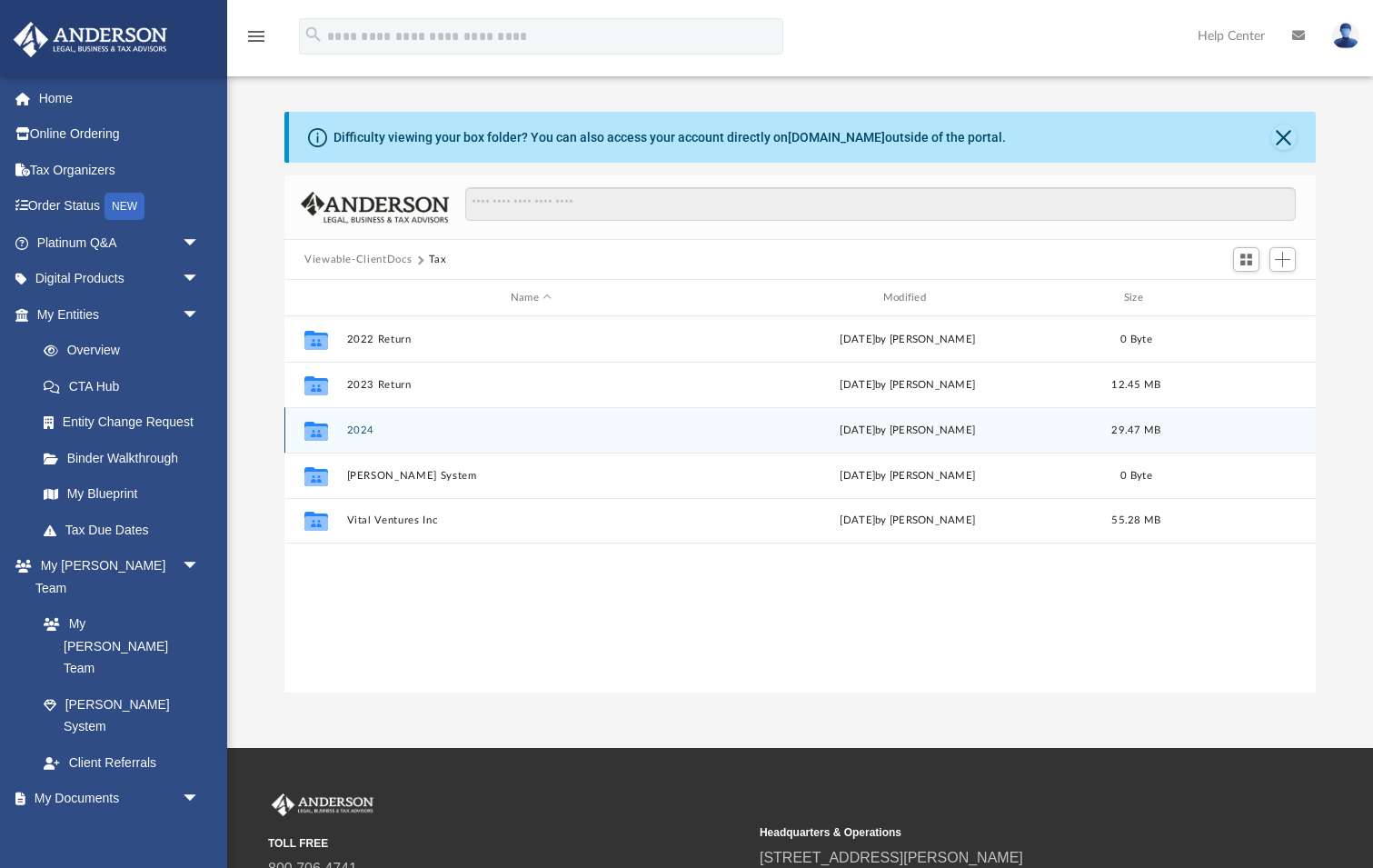
click at [384, 430] on button "2024" at bounding box center [532, 431] width 370 height 12
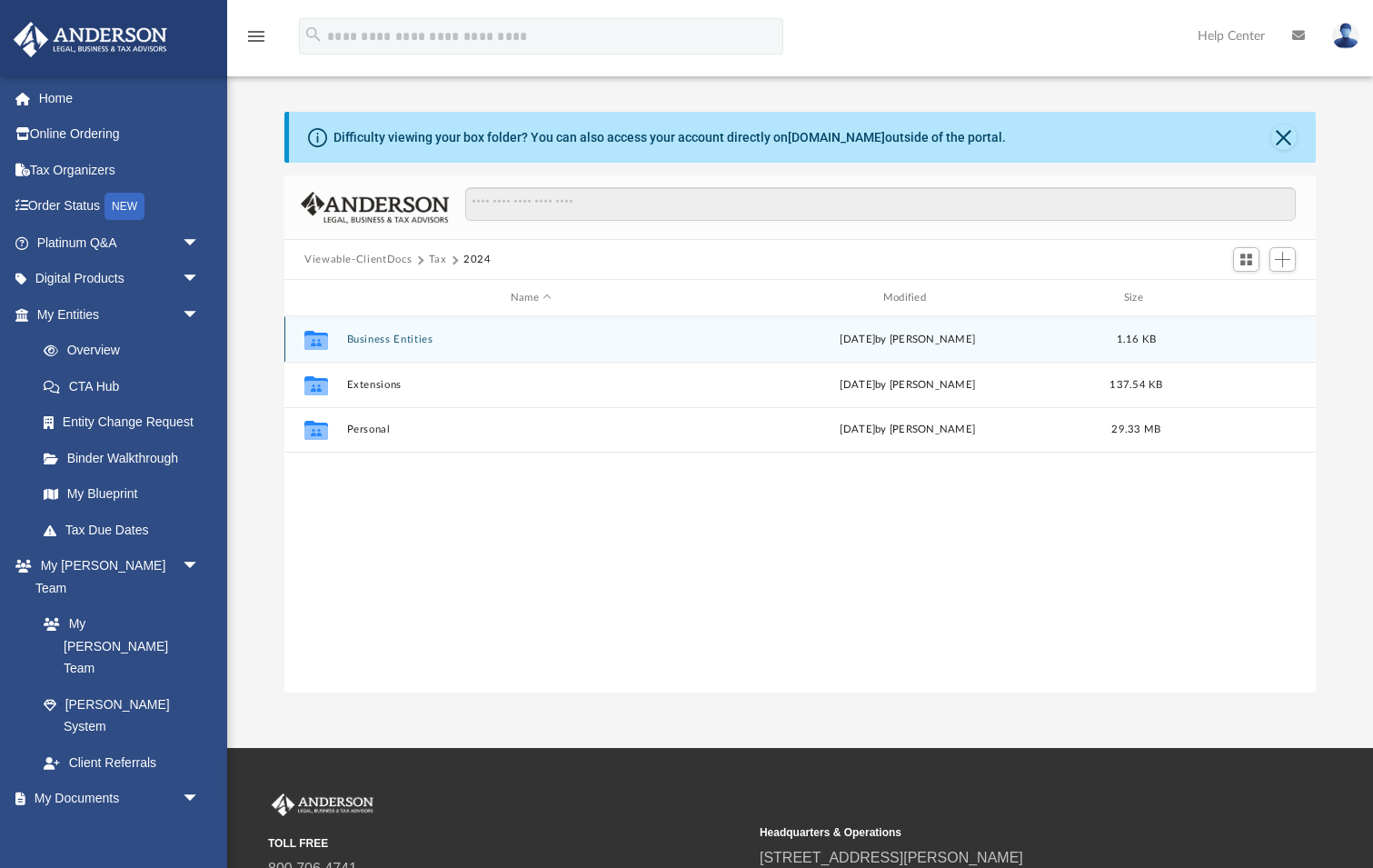
click at [416, 340] on button "Business Entities" at bounding box center [532, 339] width 370 height 12
click at [310, 339] on icon "grid" at bounding box center [316, 341] width 23 height 15
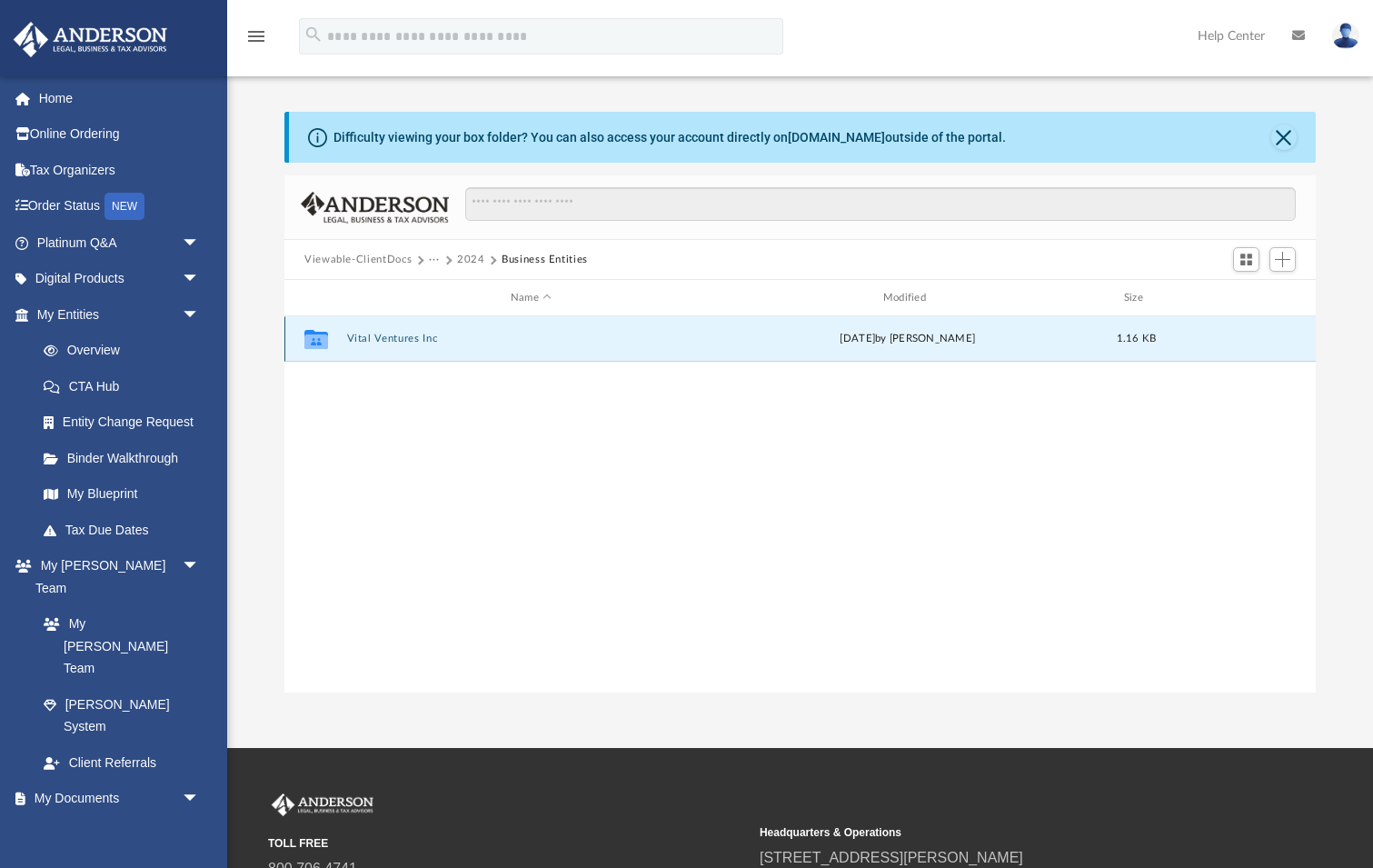
click at [859, 341] on div "[DATE] by [PERSON_NAME]" at bounding box center [908, 338] width 370 height 17
click at [485, 261] on button "2024" at bounding box center [471, 260] width 28 height 17
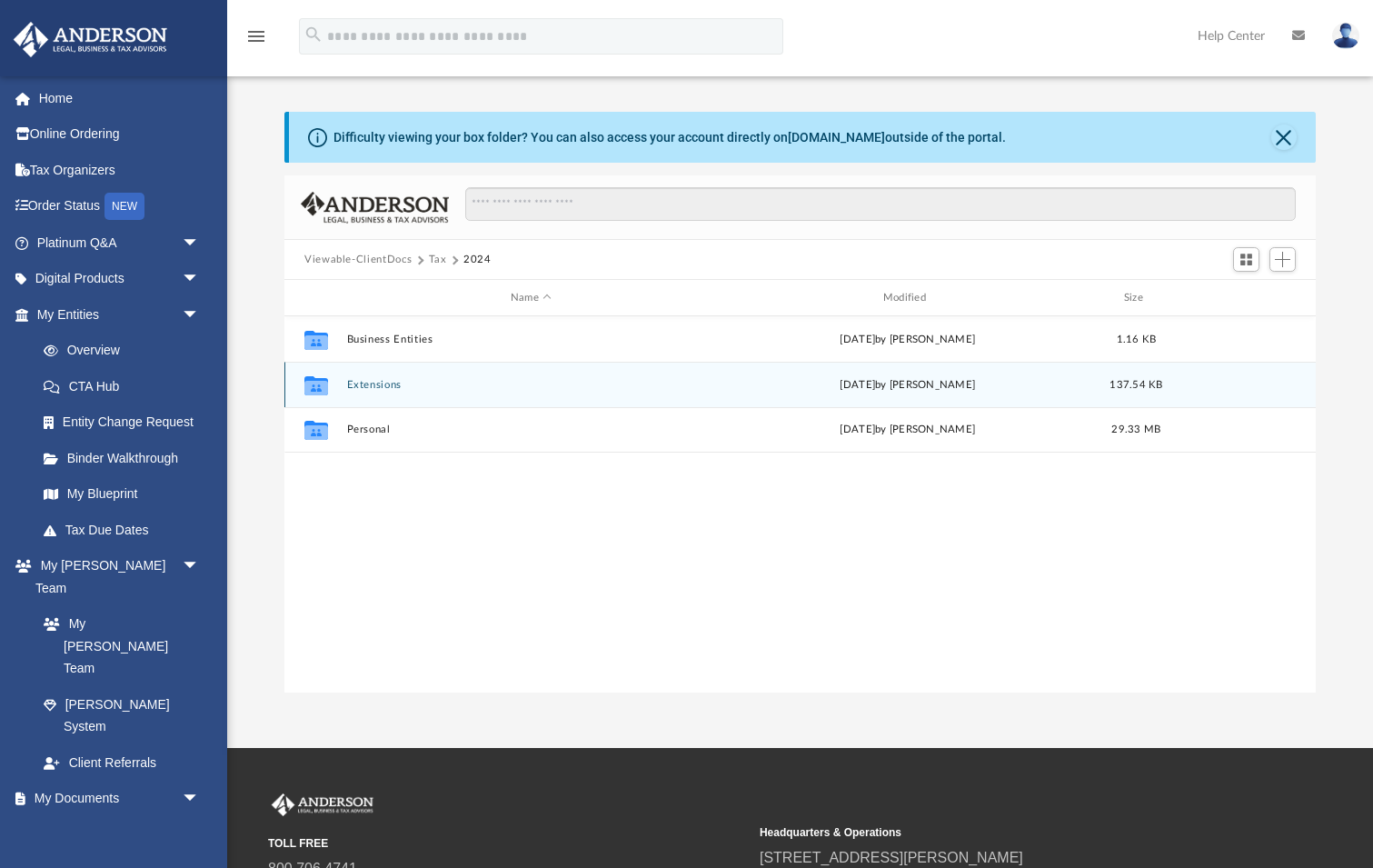
click at [408, 385] on button "Extensions" at bounding box center [532, 385] width 370 height 12
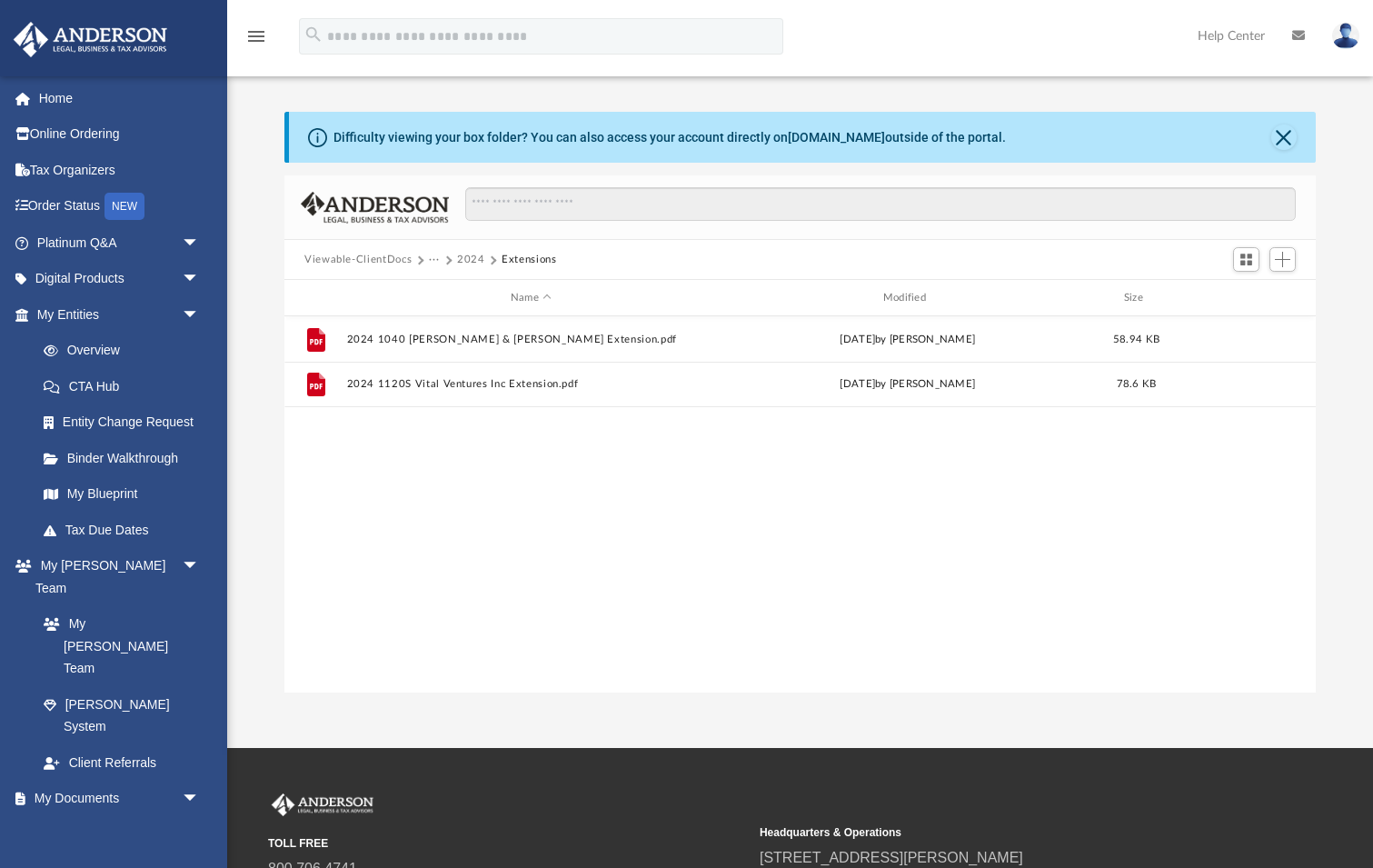
click at [485, 258] on button "2024" at bounding box center [471, 260] width 28 height 17
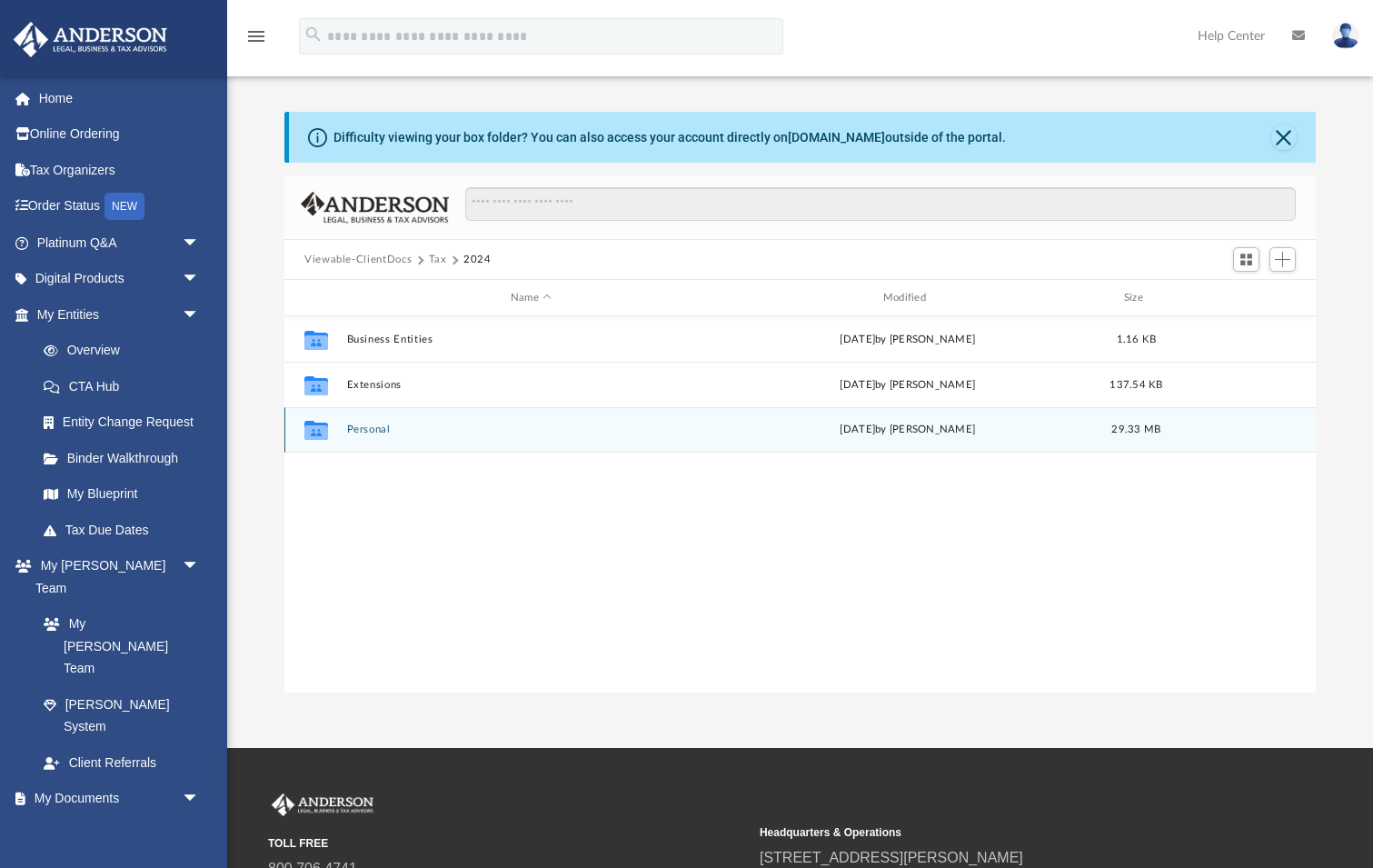
click at [391, 426] on button "Personal" at bounding box center [532, 430] width 370 height 12
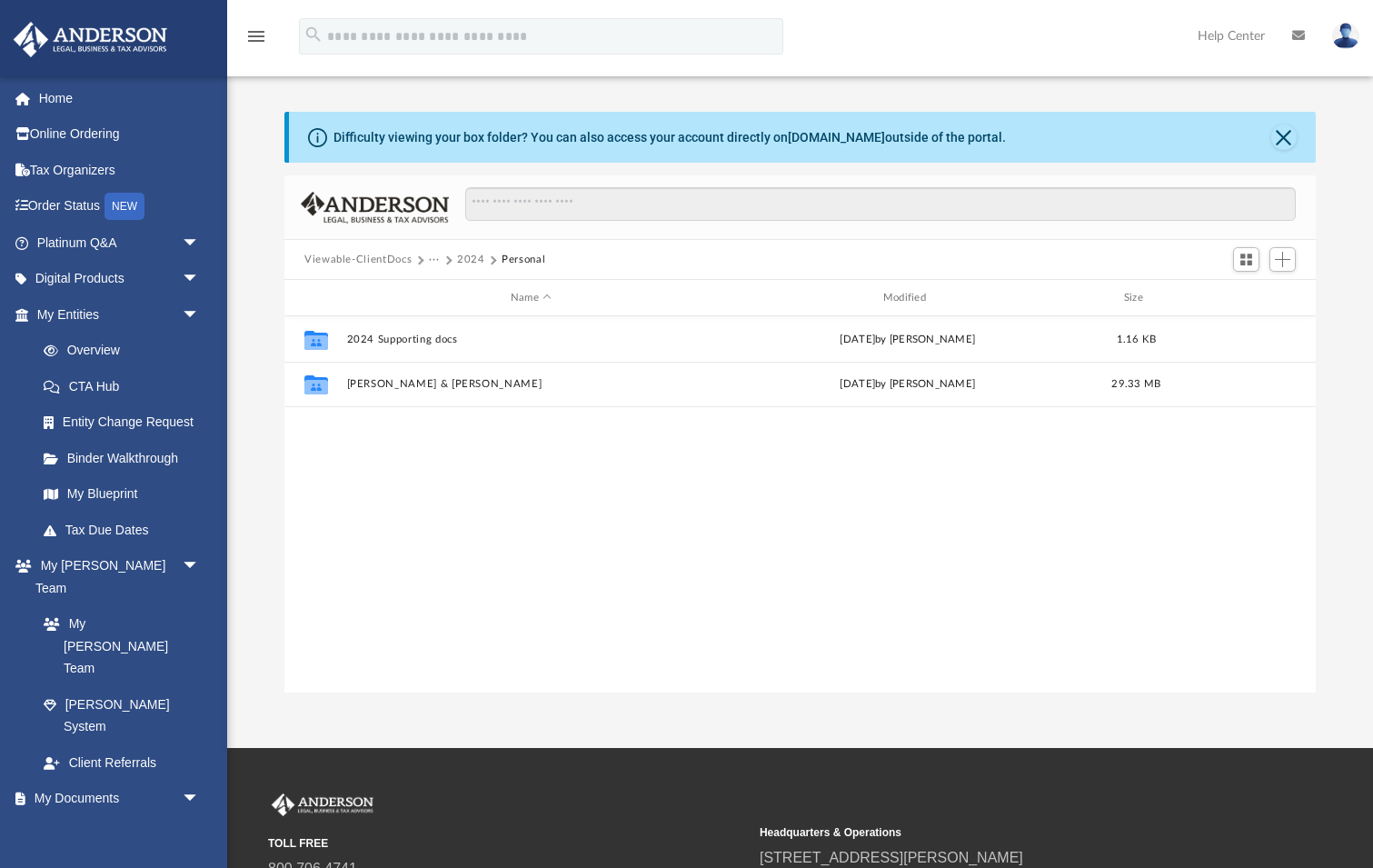
click at [485, 260] on button "2024" at bounding box center [471, 260] width 28 height 17
click at [447, 260] on button "Tax" at bounding box center [438, 260] width 18 height 17
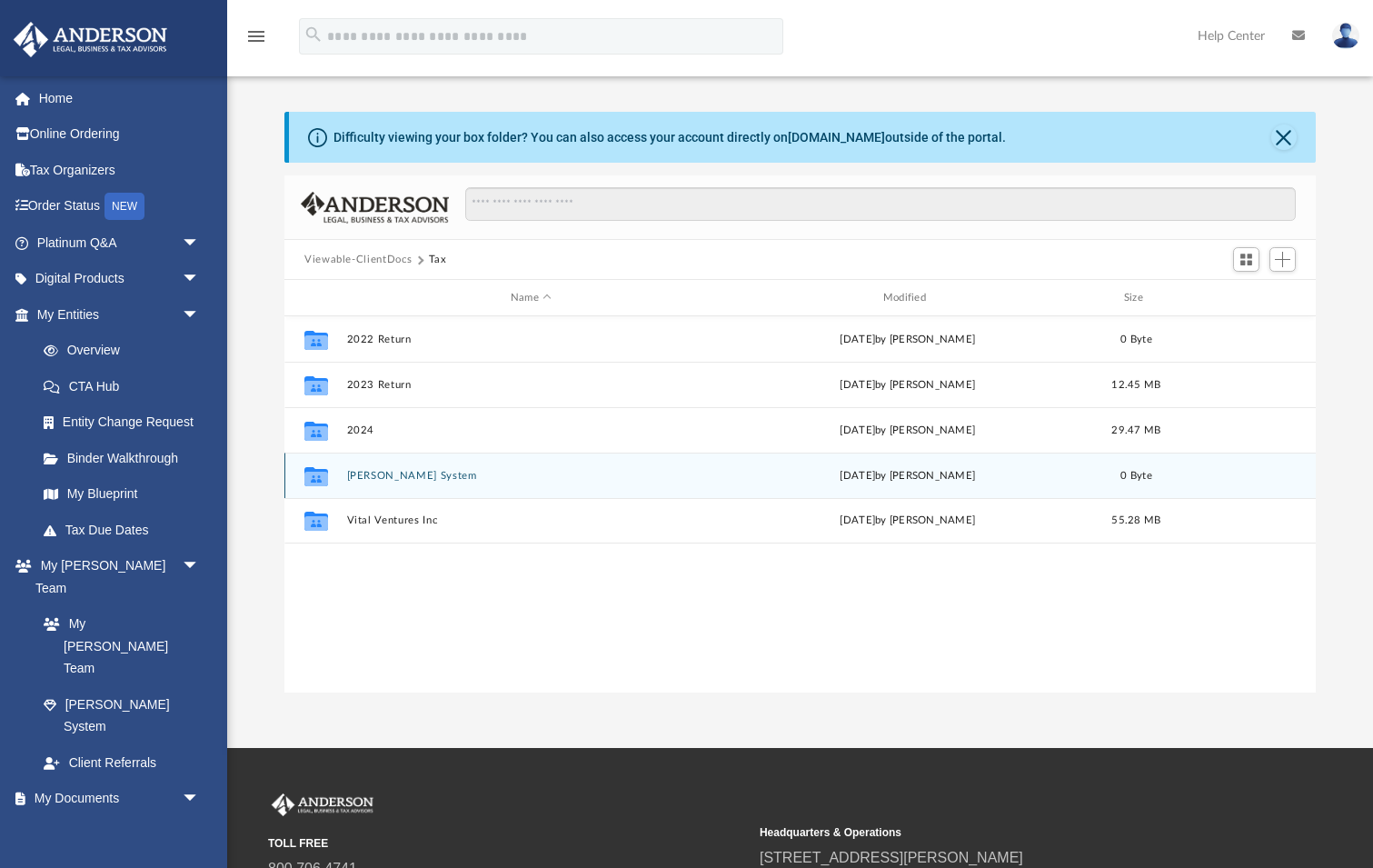
click at [421, 474] on button "[PERSON_NAME] System" at bounding box center [532, 475] width 370 height 12
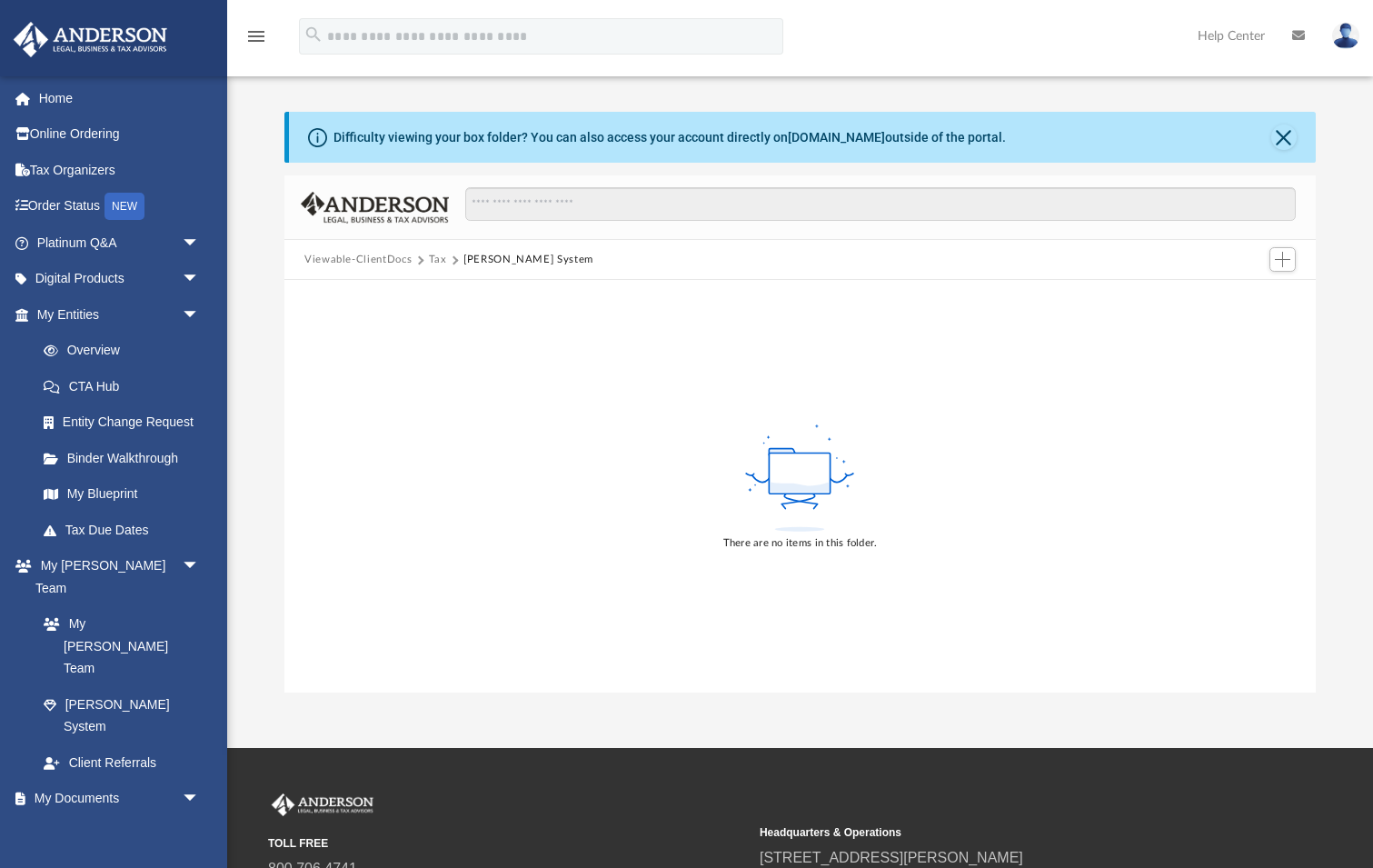
click at [447, 258] on button "Tax" at bounding box center [438, 260] width 18 height 17
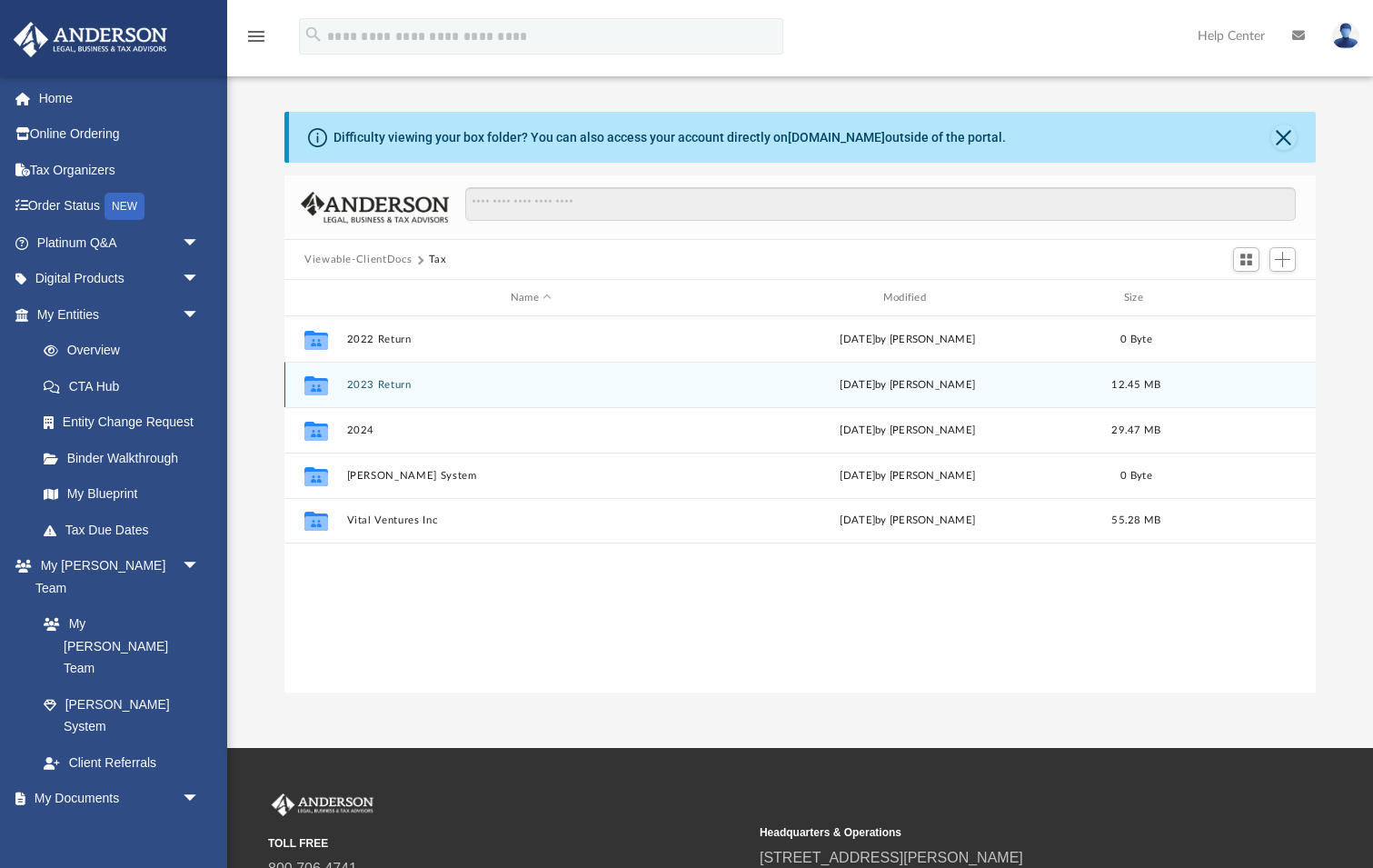
click at [408, 379] on button "2023 Return" at bounding box center [532, 385] width 370 height 12
